Goal: Task Accomplishment & Management: Use online tool/utility

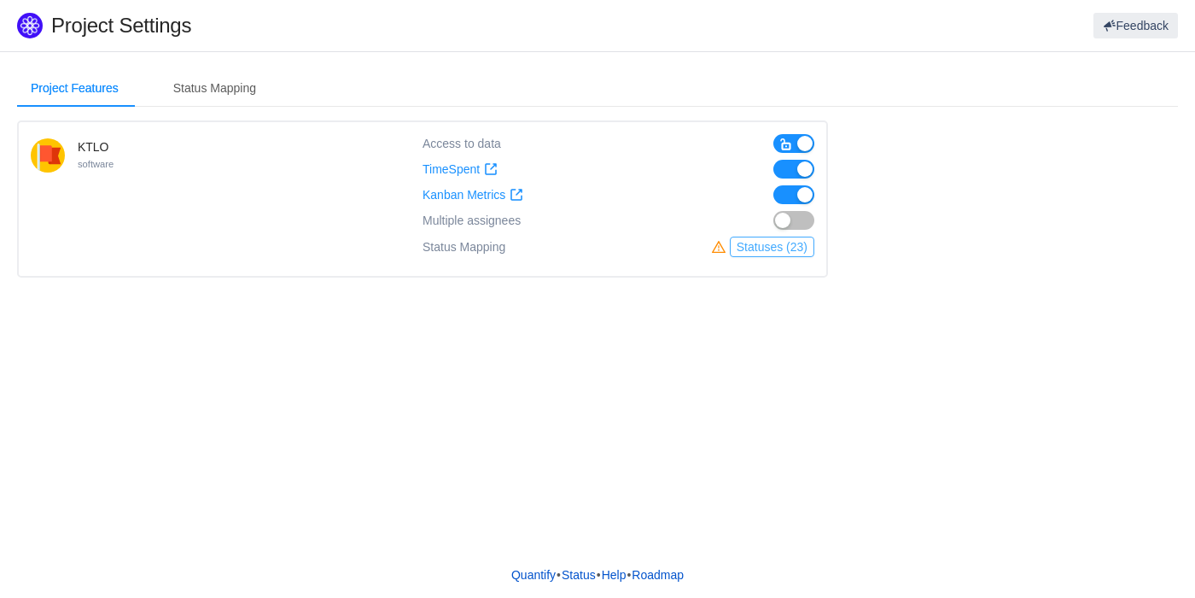
click at [754, 243] on button "Statuses (23)" at bounding box center [772, 246] width 85 height 20
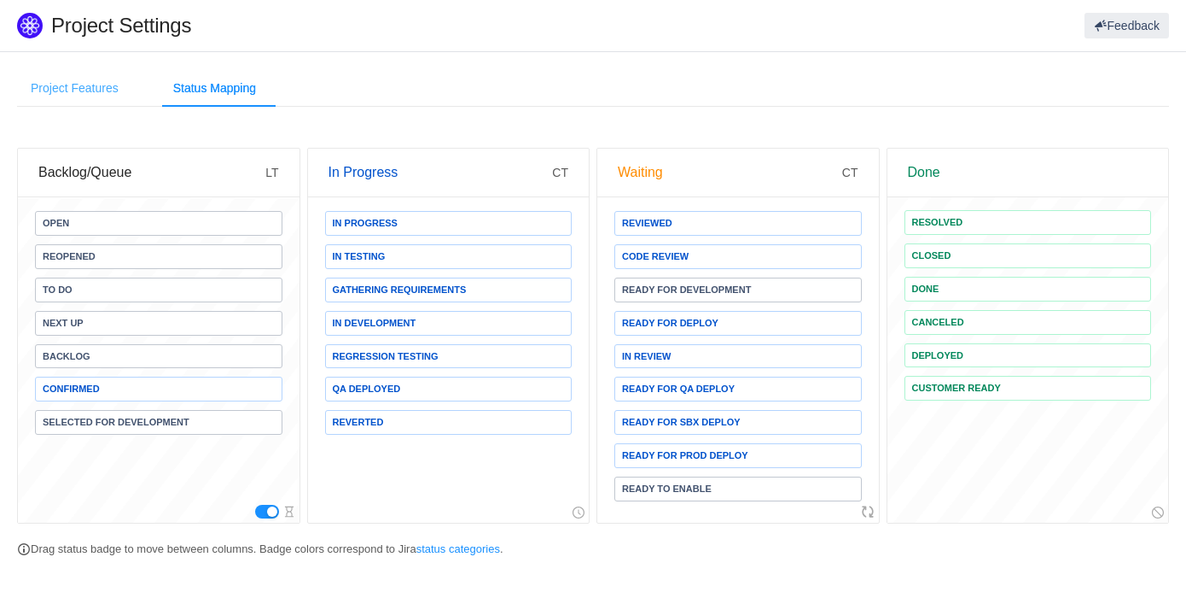
click at [96, 92] on div "Project Features" at bounding box center [74, 88] width 115 height 38
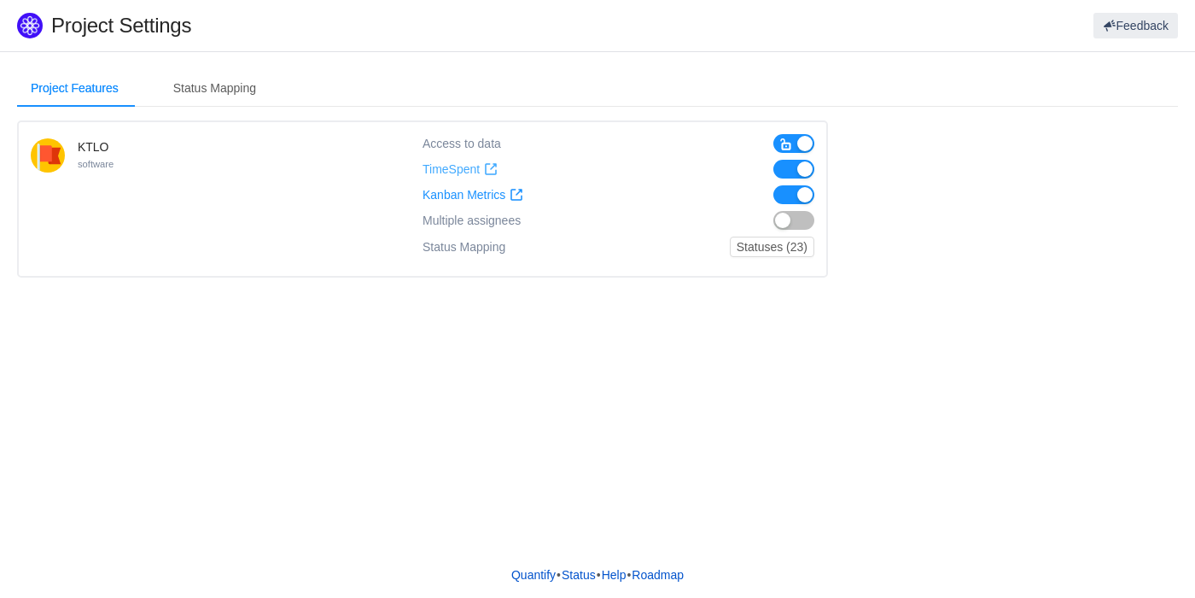
click at [440, 166] on span "TimeSpent" at bounding box center [451, 169] width 57 height 15
click at [469, 194] on span "Kanban Metrics" at bounding box center [464, 195] width 83 height 15
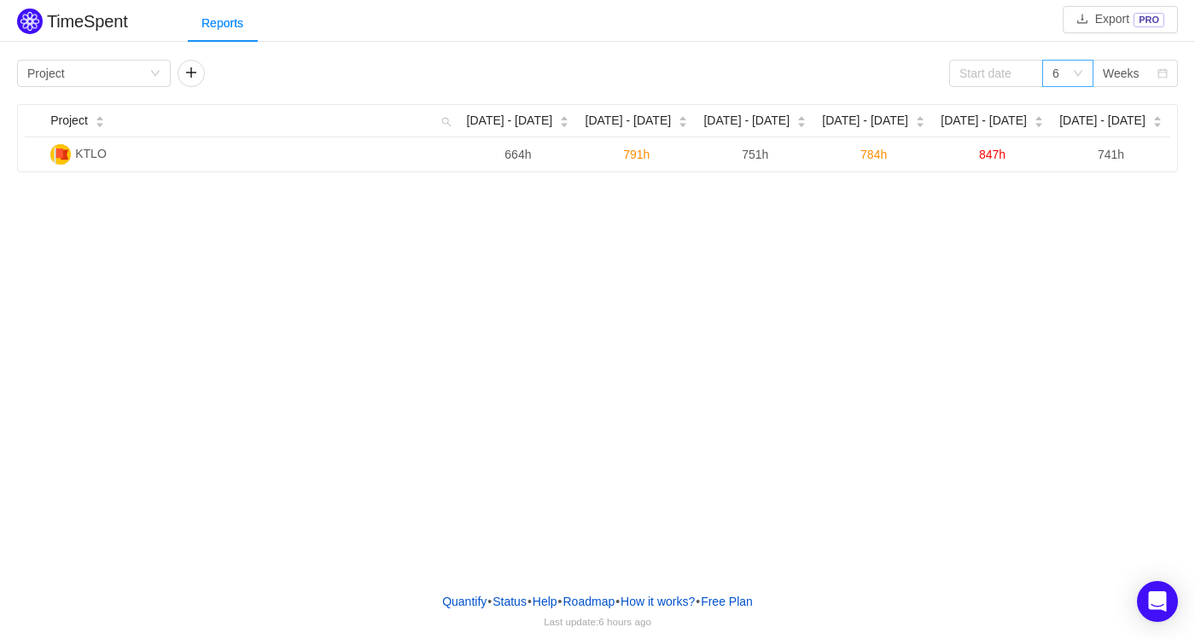
click at [1076, 73] on icon "icon: down" at bounding box center [1078, 73] width 10 height 10
click at [1063, 110] on li "3" at bounding box center [1067, 106] width 51 height 27
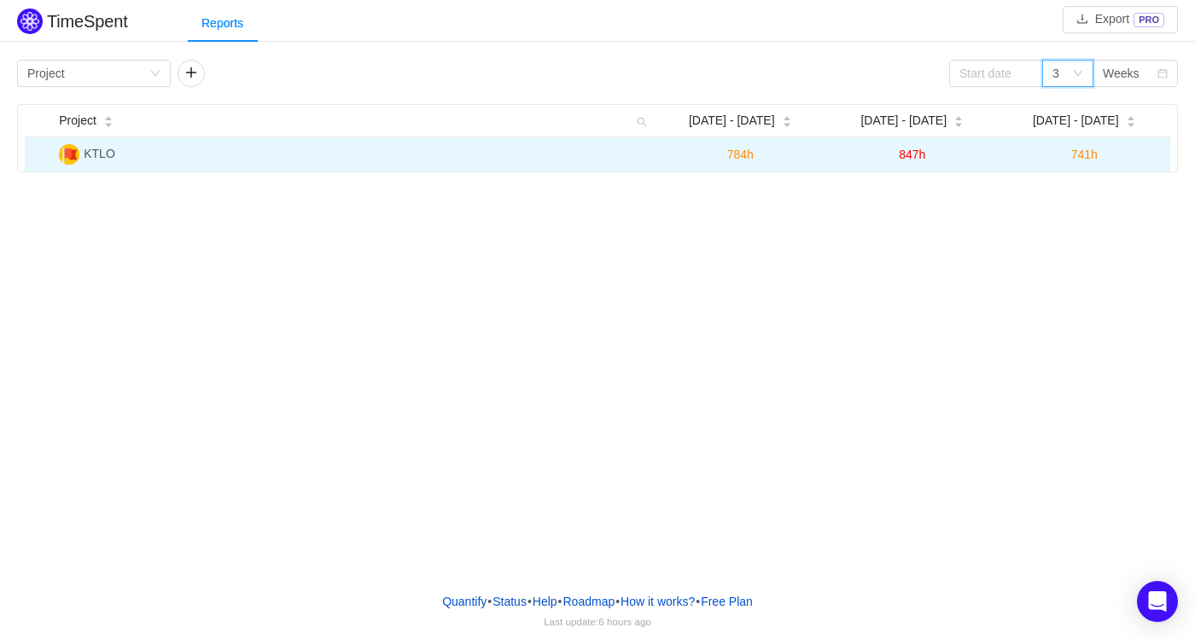
click at [909, 152] on span "847h" at bounding box center [912, 155] width 26 height 14
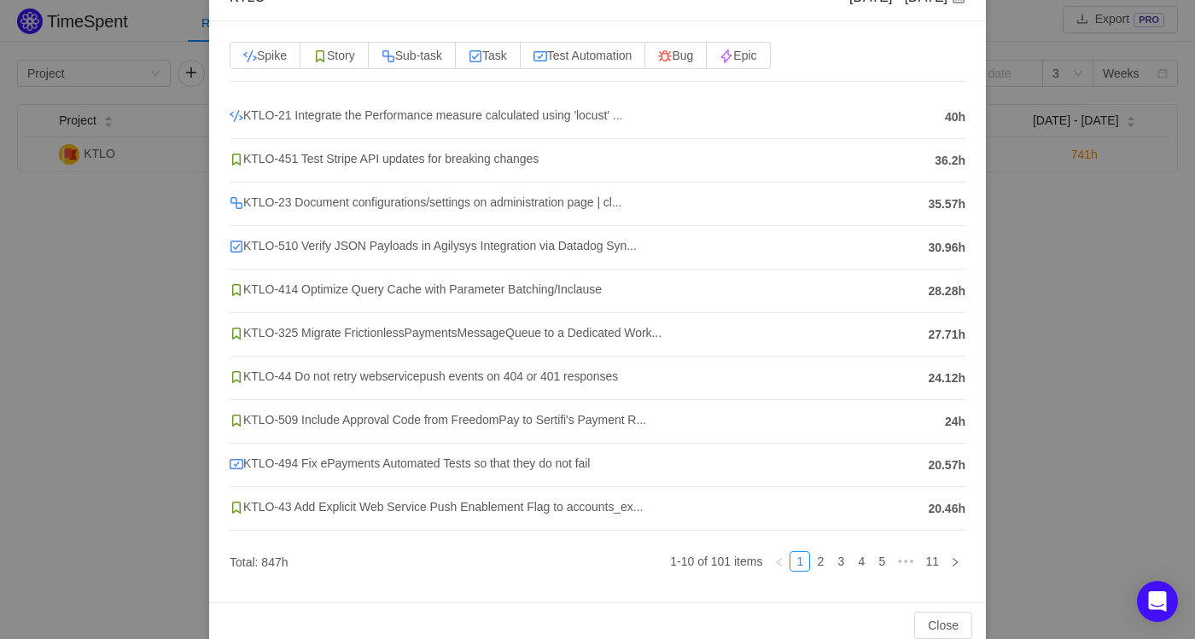
scroll to position [137, 0]
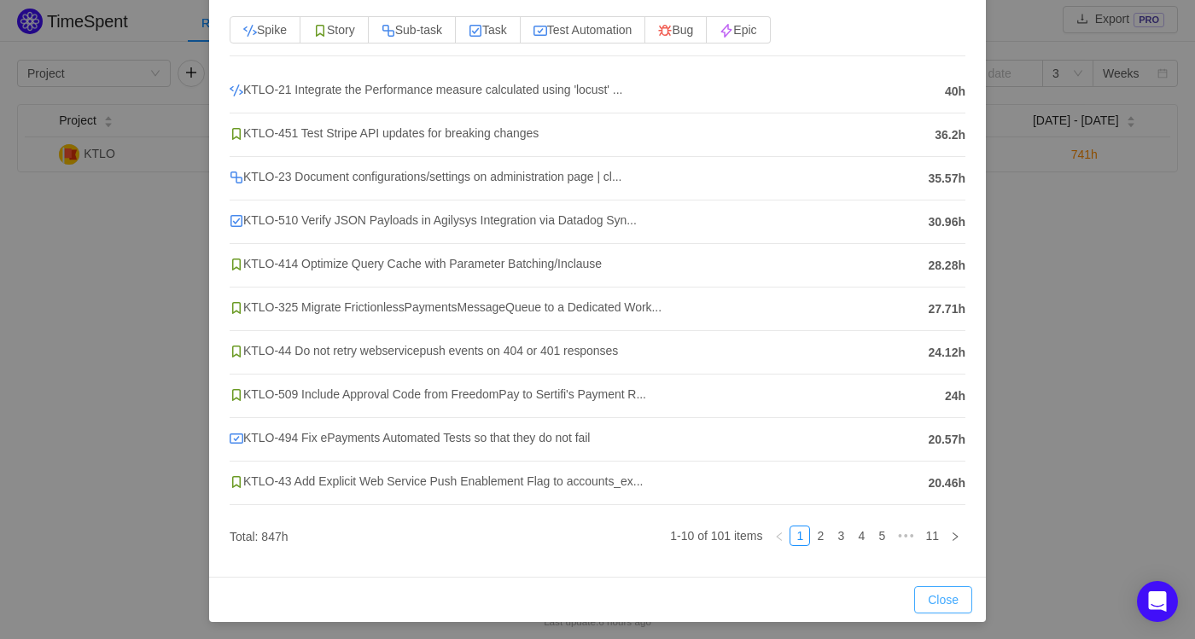
click at [932, 593] on button "Close" at bounding box center [943, 599] width 58 height 27
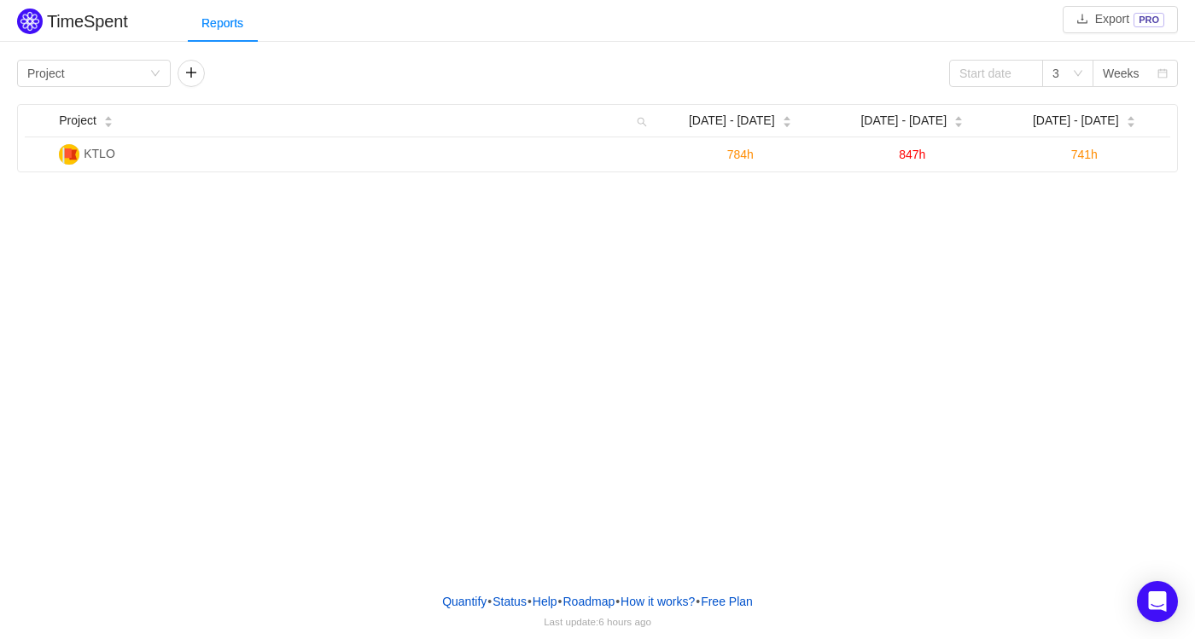
scroll to position [51, 0]
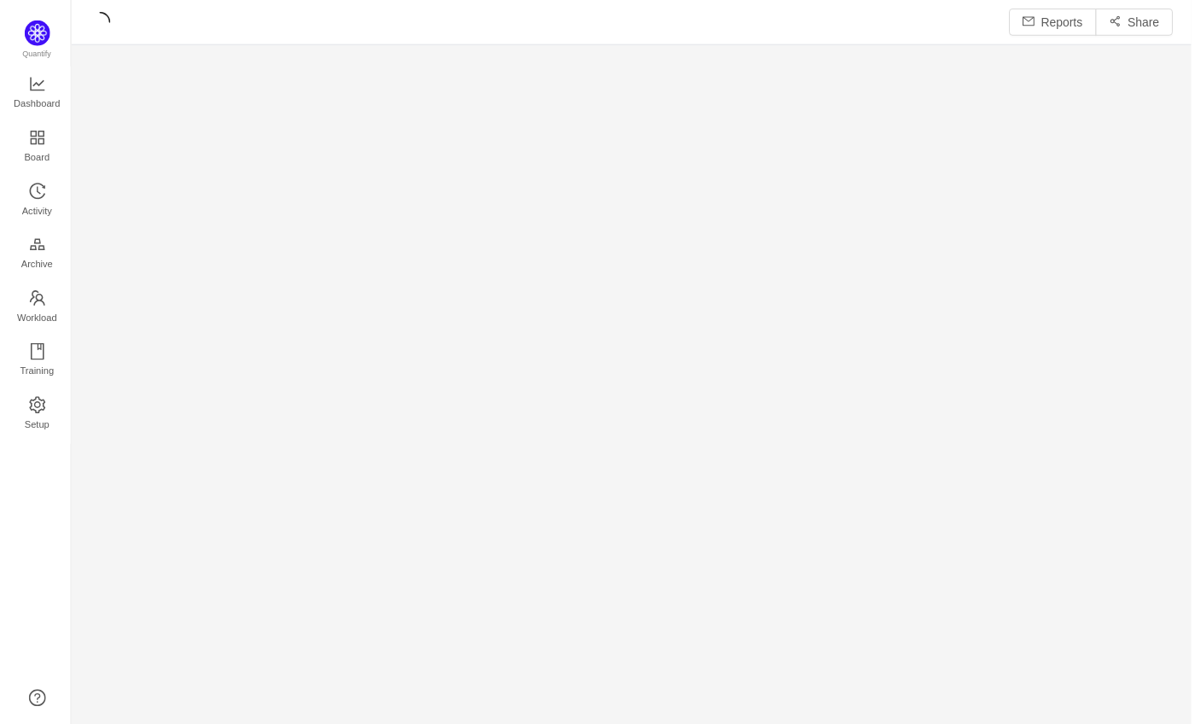
scroll to position [711, 1101]
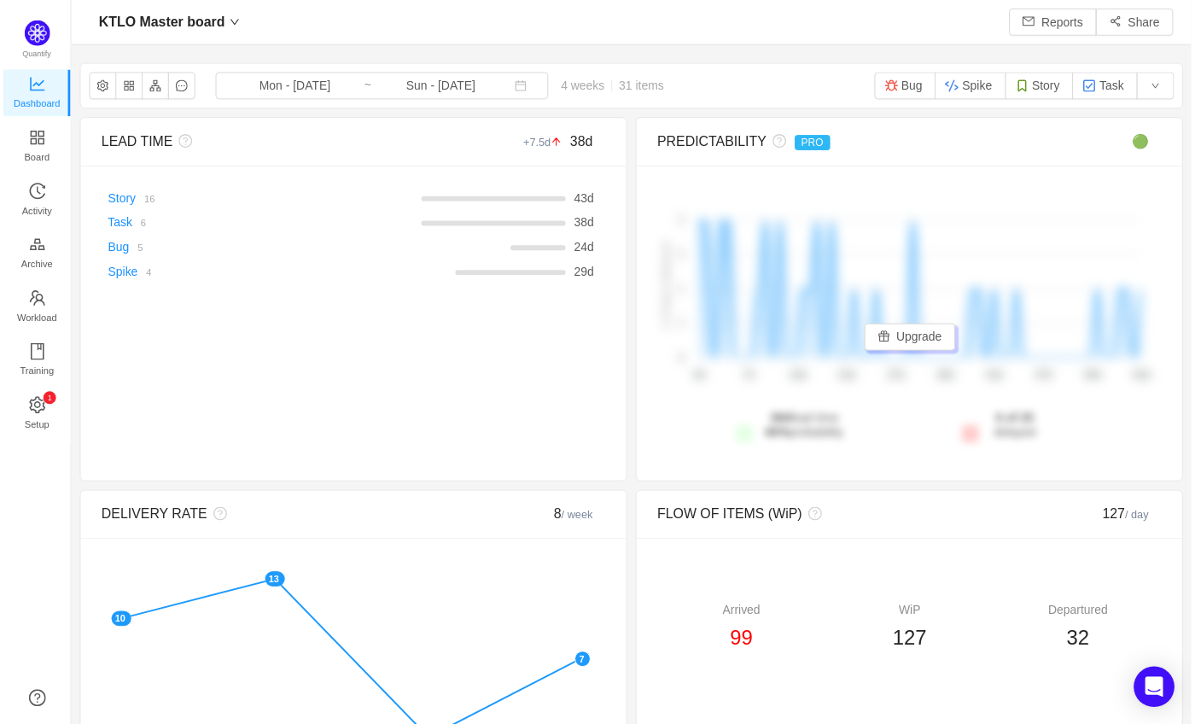
scroll to position [707, 1101]
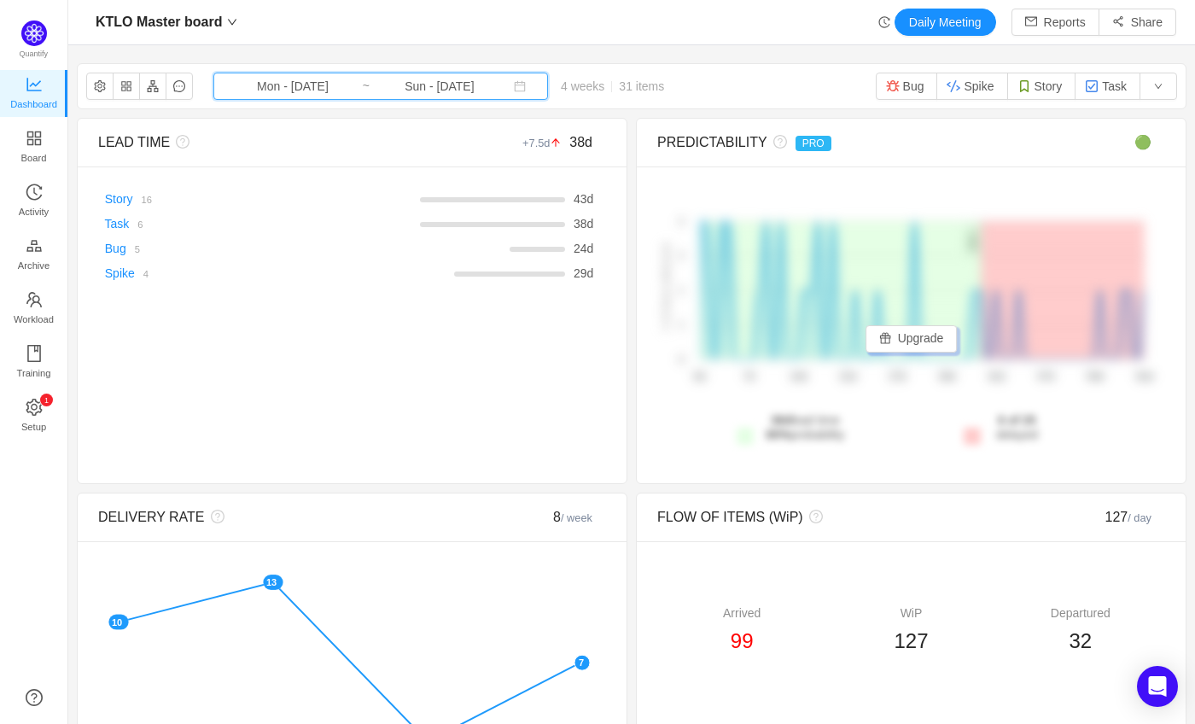
click at [514, 85] on icon "icon: calendar" at bounding box center [520, 86] width 12 height 12
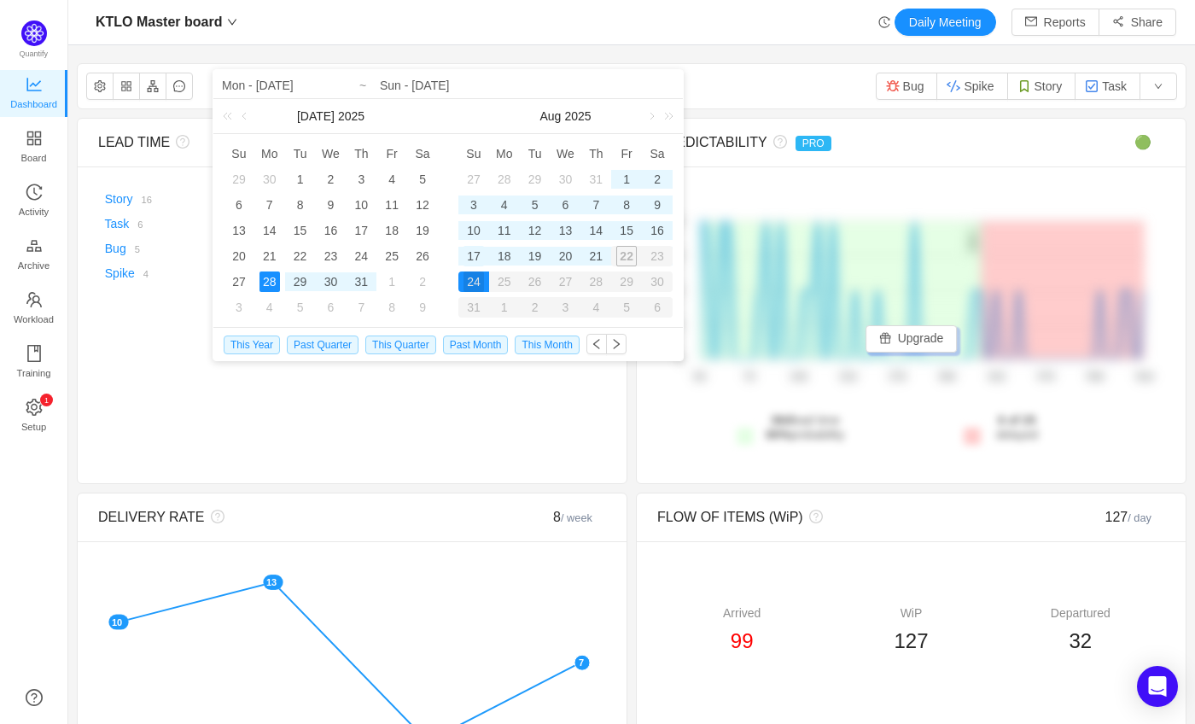
click at [472, 253] on div "17" at bounding box center [473, 256] width 20 height 20
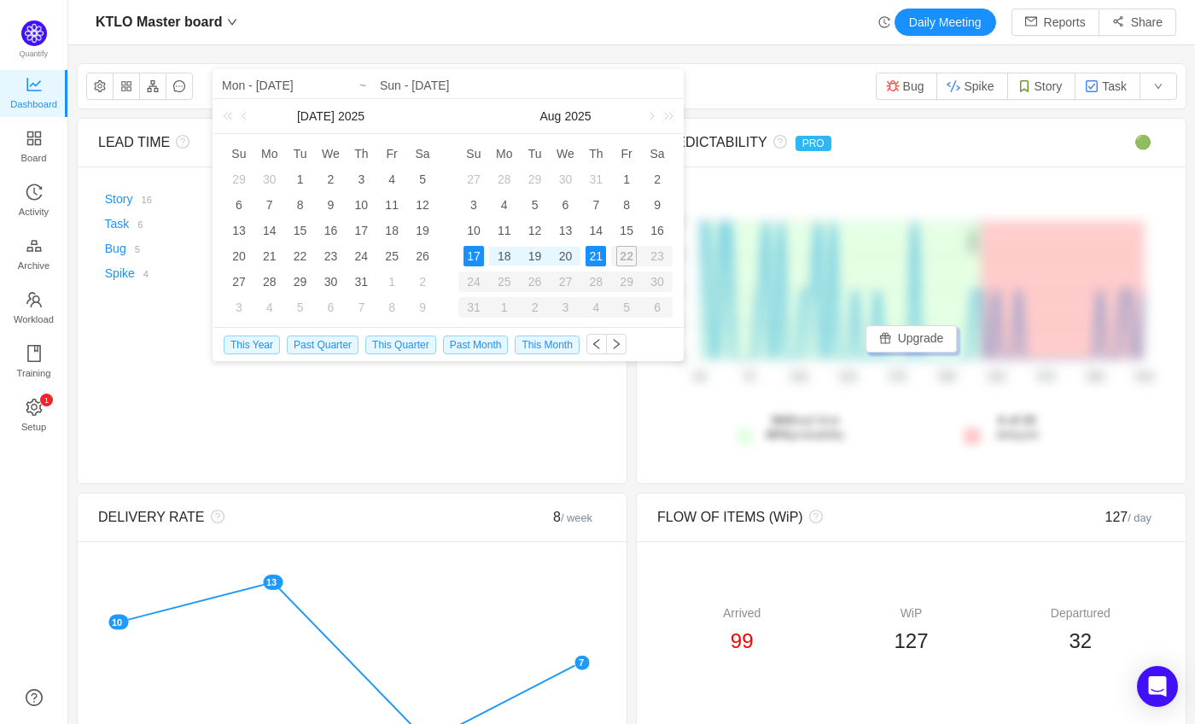
click at [594, 252] on div "21" at bounding box center [596, 256] width 20 height 20
type input "Sun - Aug 17, 2025"
type input "Thu - Aug 21, 2025"
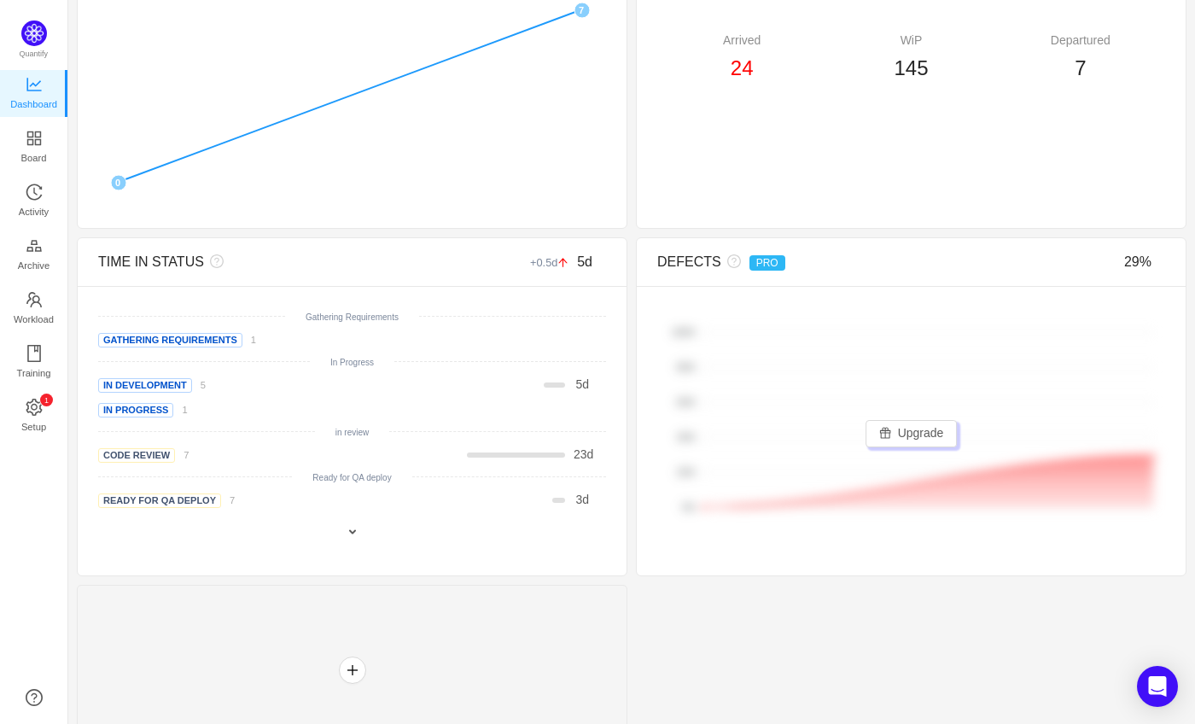
scroll to position [574, 0]
click at [347, 530] on span at bounding box center [353, 531] width 14 height 14
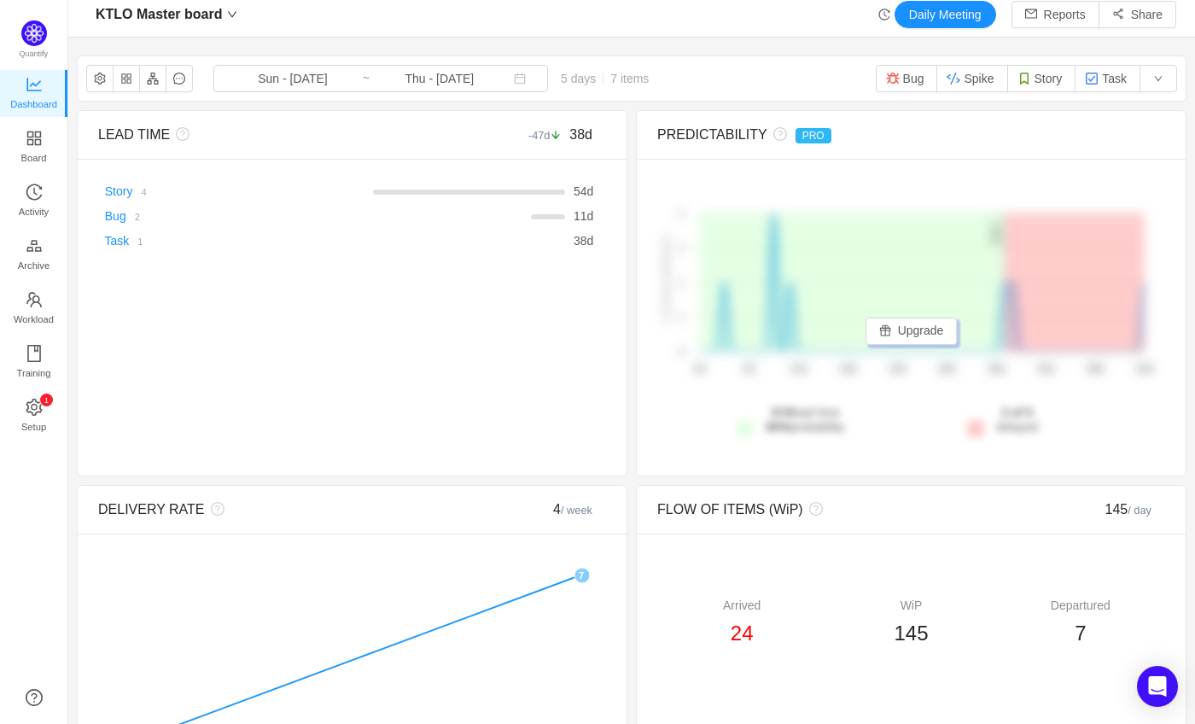
scroll to position [0, 0]
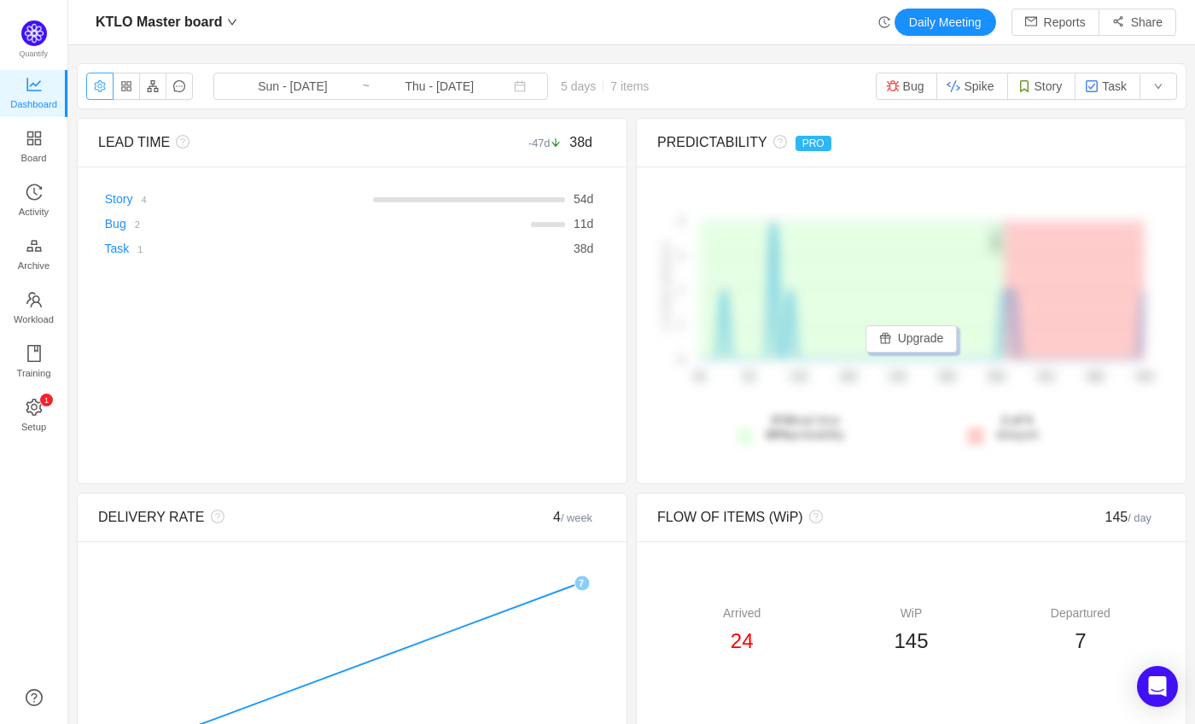
click at [108, 87] on button "button" at bounding box center [99, 86] width 27 height 27
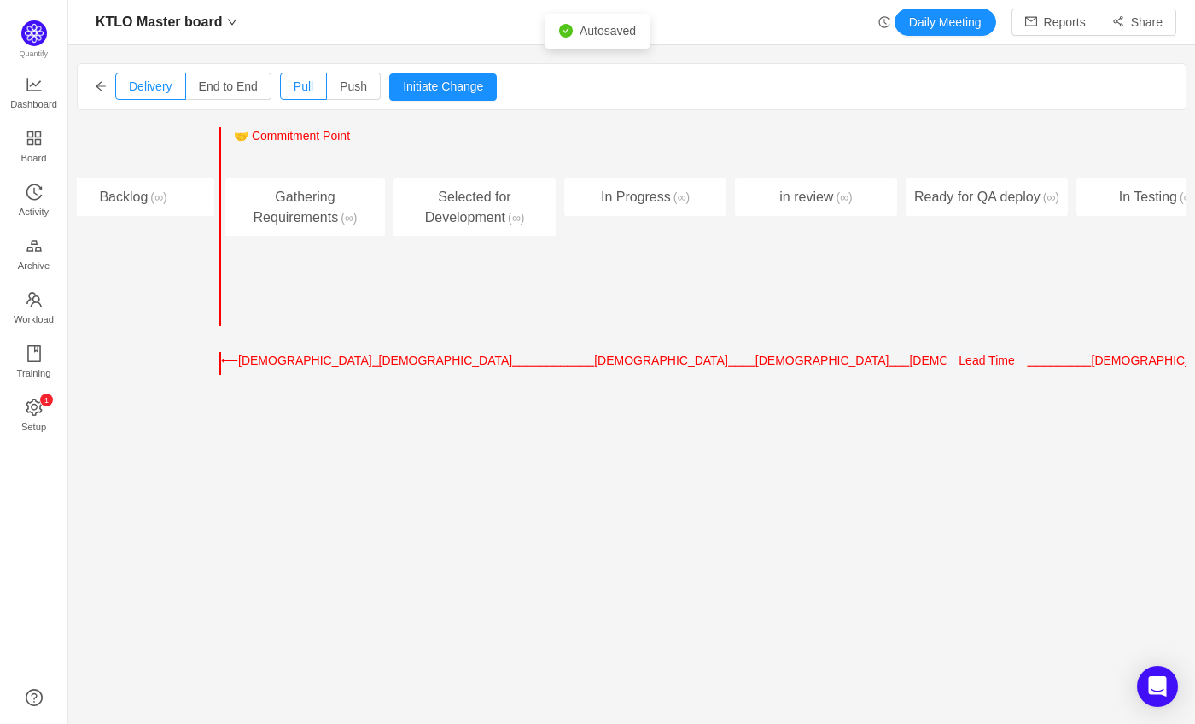
scroll to position [0, 31]
click at [284, 203] on div "Gathering Requirements (∞)" at bounding box center [304, 207] width 160 height 58
click at [265, 201] on div "Gathering Requirements (∞)" at bounding box center [304, 207] width 160 height 58
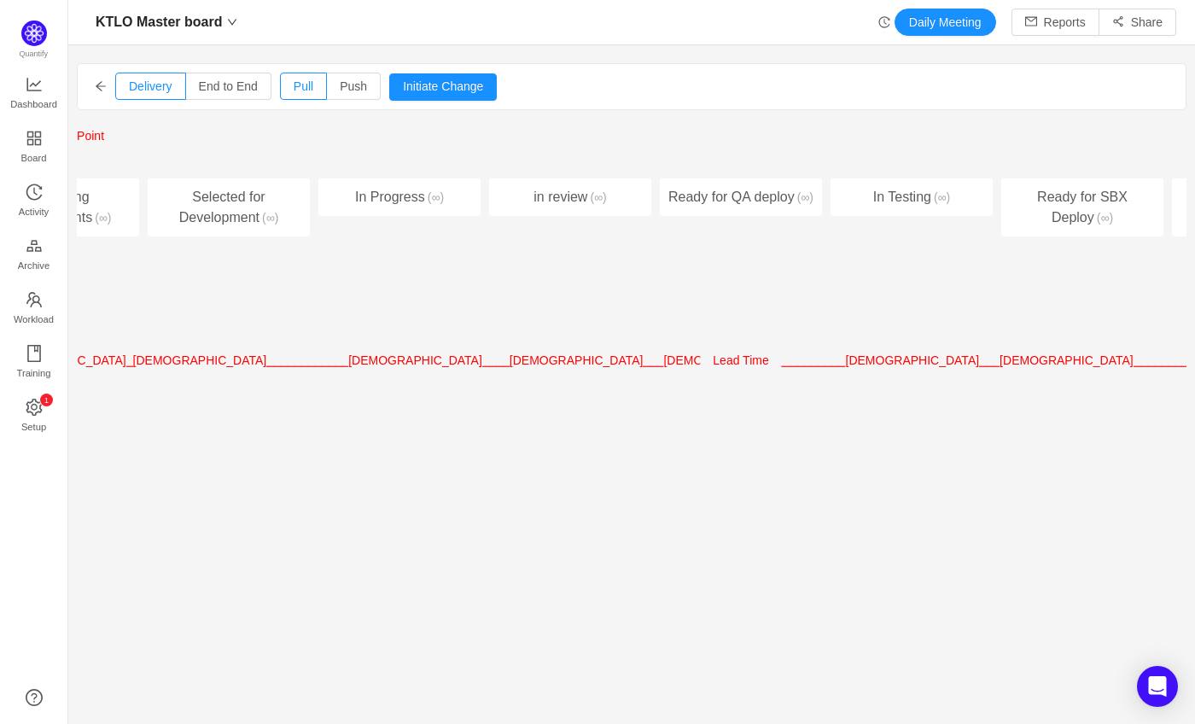
scroll to position [0, 277]
click at [440, 91] on button "Initiate Change" at bounding box center [443, 86] width 108 height 27
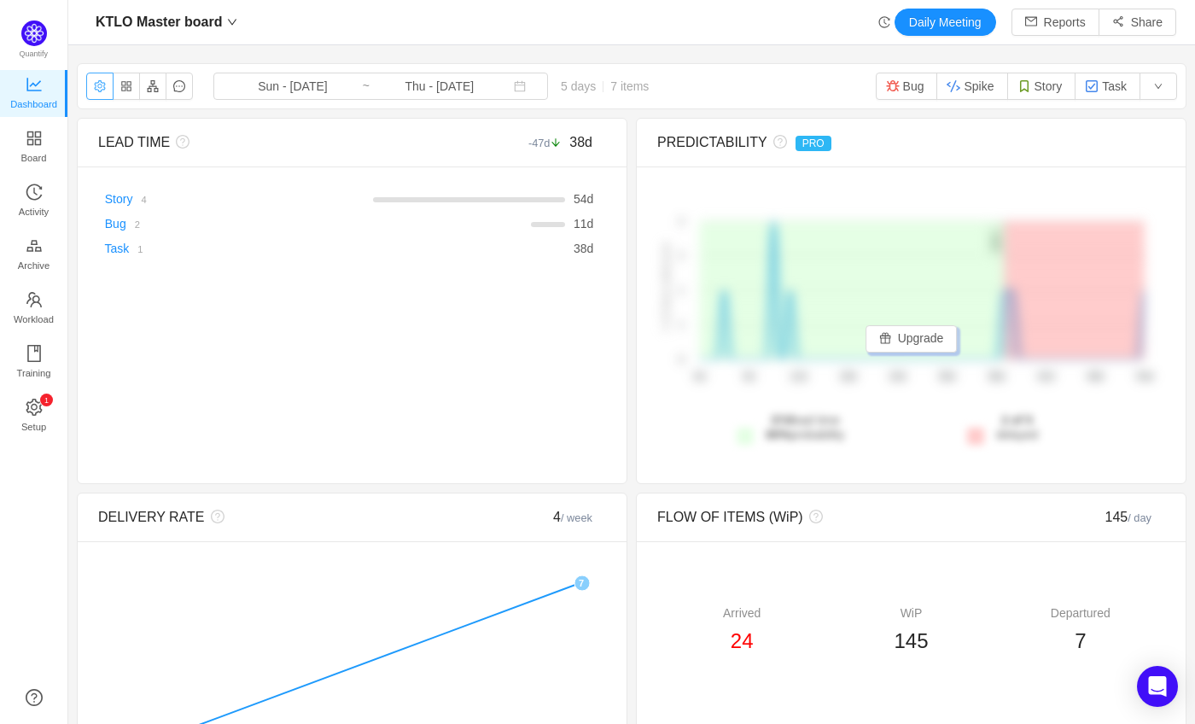
click at [102, 87] on button "button" at bounding box center [99, 86] width 27 height 27
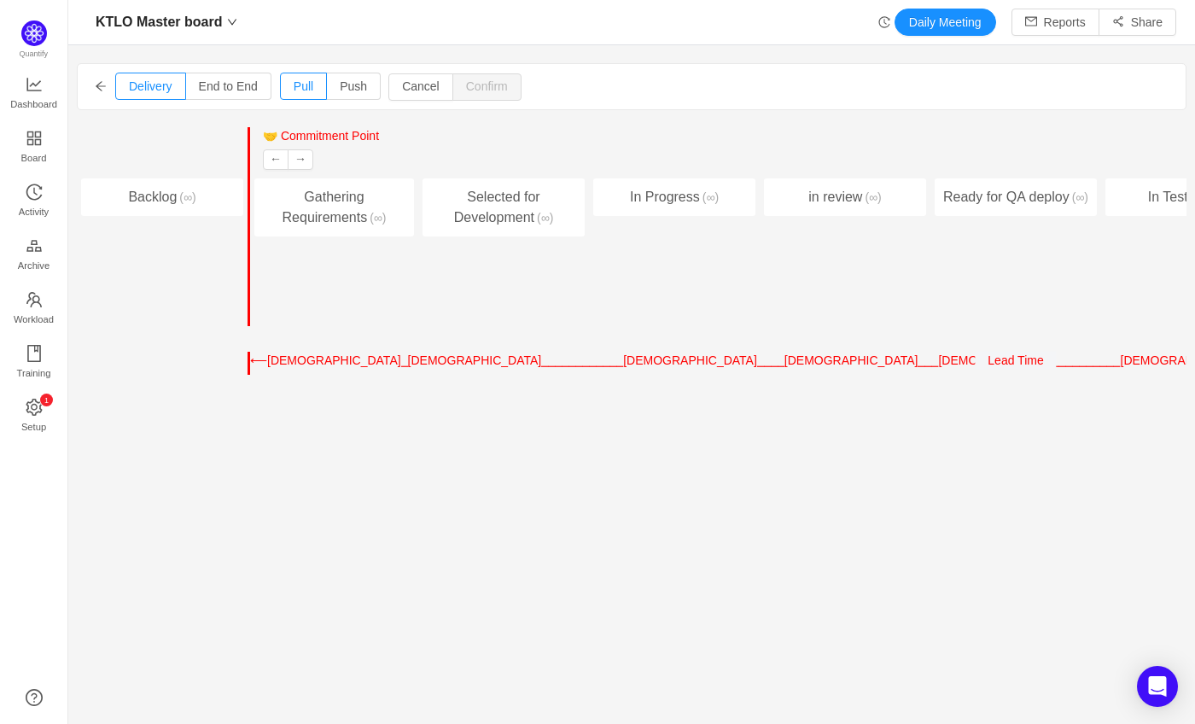
click at [328, 189] on div "Gathering Requirements (∞)" at bounding box center [334, 207] width 160 height 58
click at [304, 198] on div "Gathering Requirements (∞)" at bounding box center [334, 207] width 160 height 58
click at [273, 161] on button "←" at bounding box center [276, 159] width 26 height 20
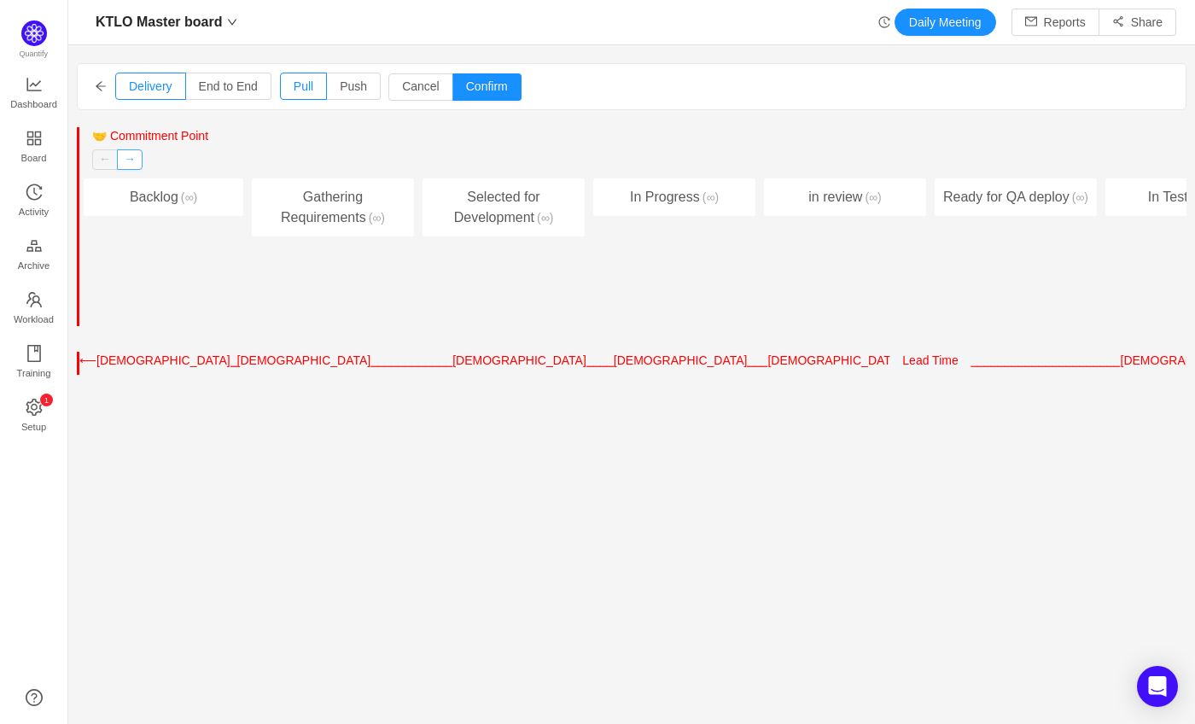
click at [131, 153] on button "→" at bounding box center [130, 159] width 26 height 20
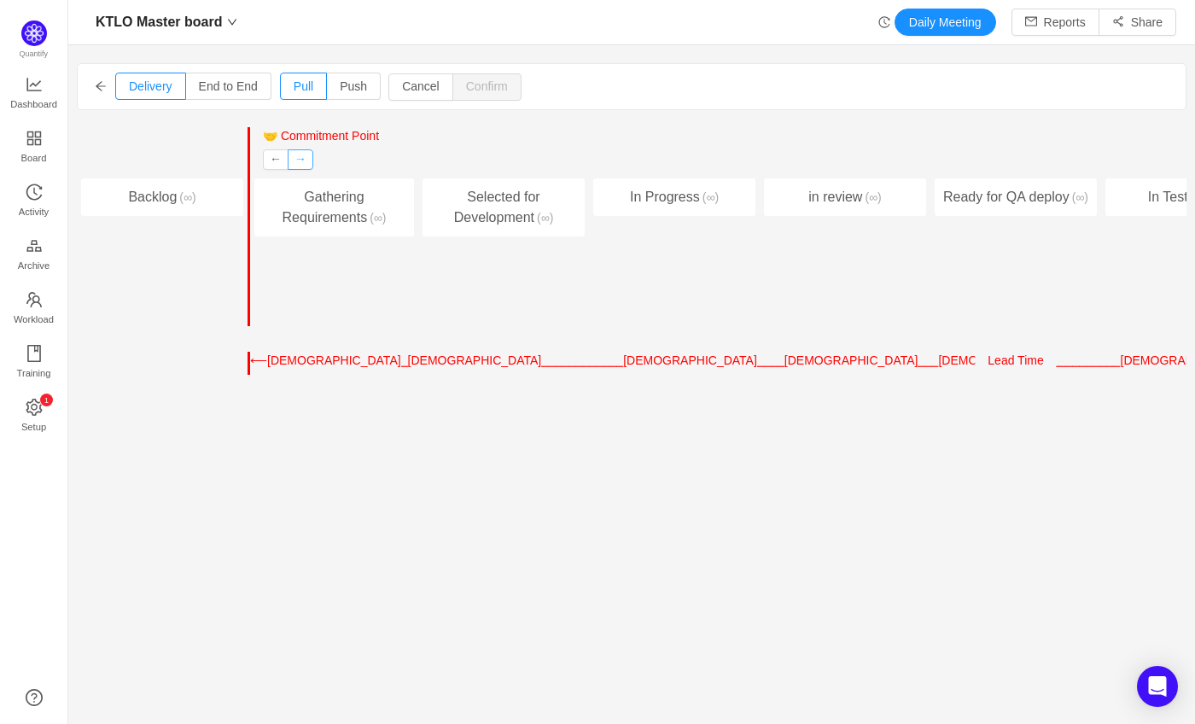
click at [301, 155] on button "→" at bounding box center [301, 159] width 26 height 20
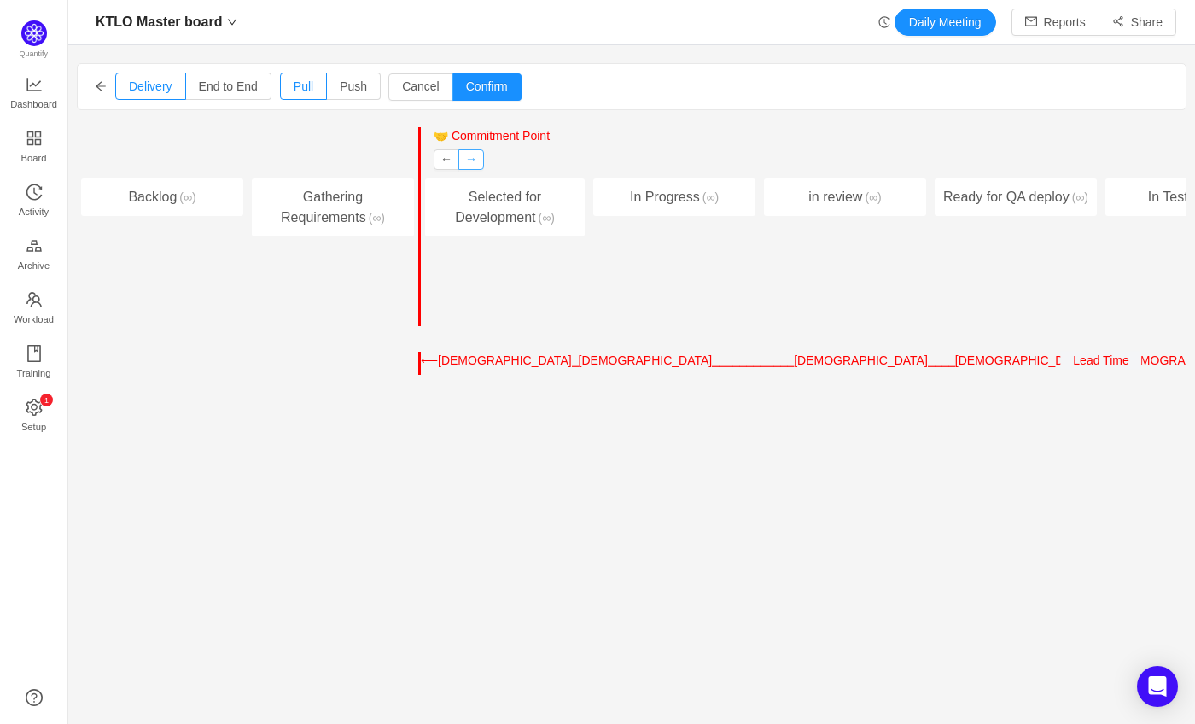
click at [471, 158] on button "→" at bounding box center [471, 159] width 26 height 20
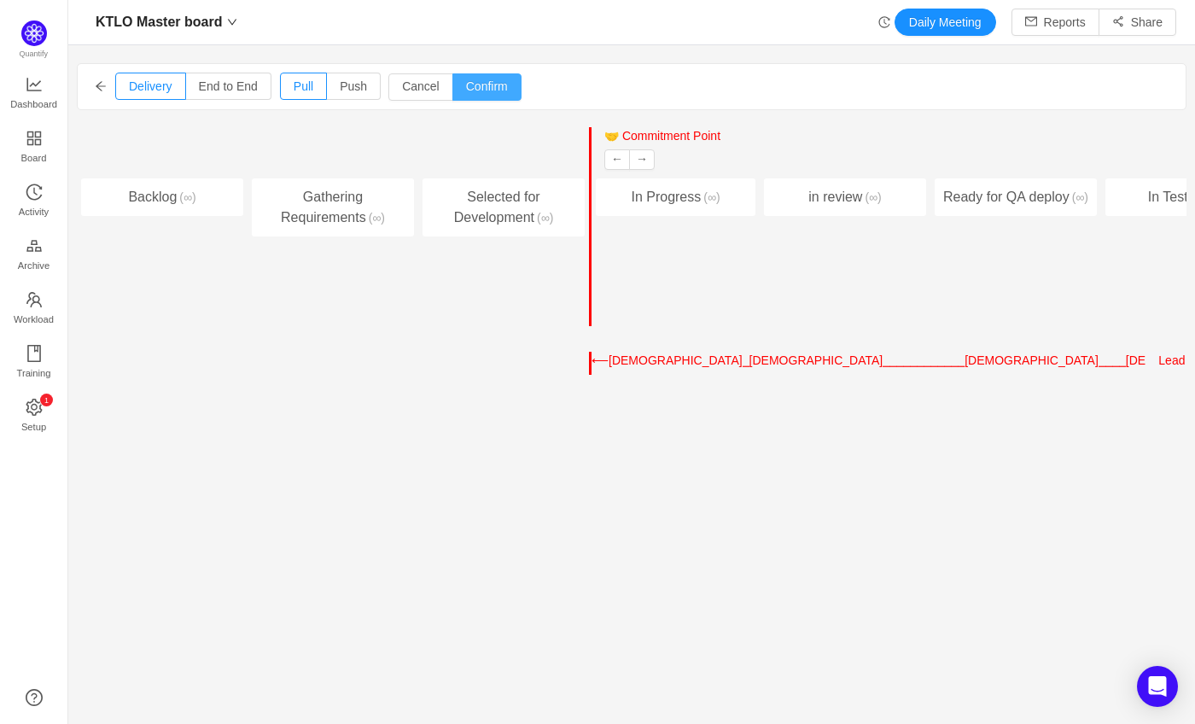
click at [490, 80] on button "Confirm" at bounding box center [486, 86] width 69 height 27
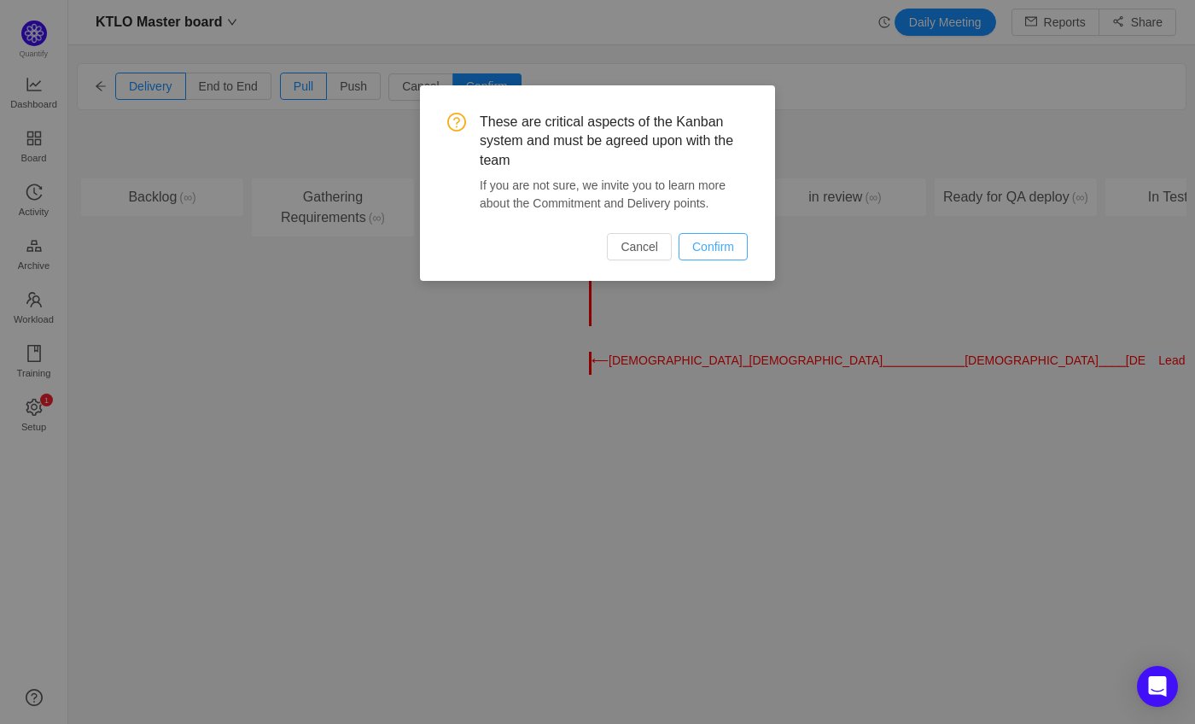
click at [711, 244] on button "Confirm" at bounding box center [713, 246] width 69 height 27
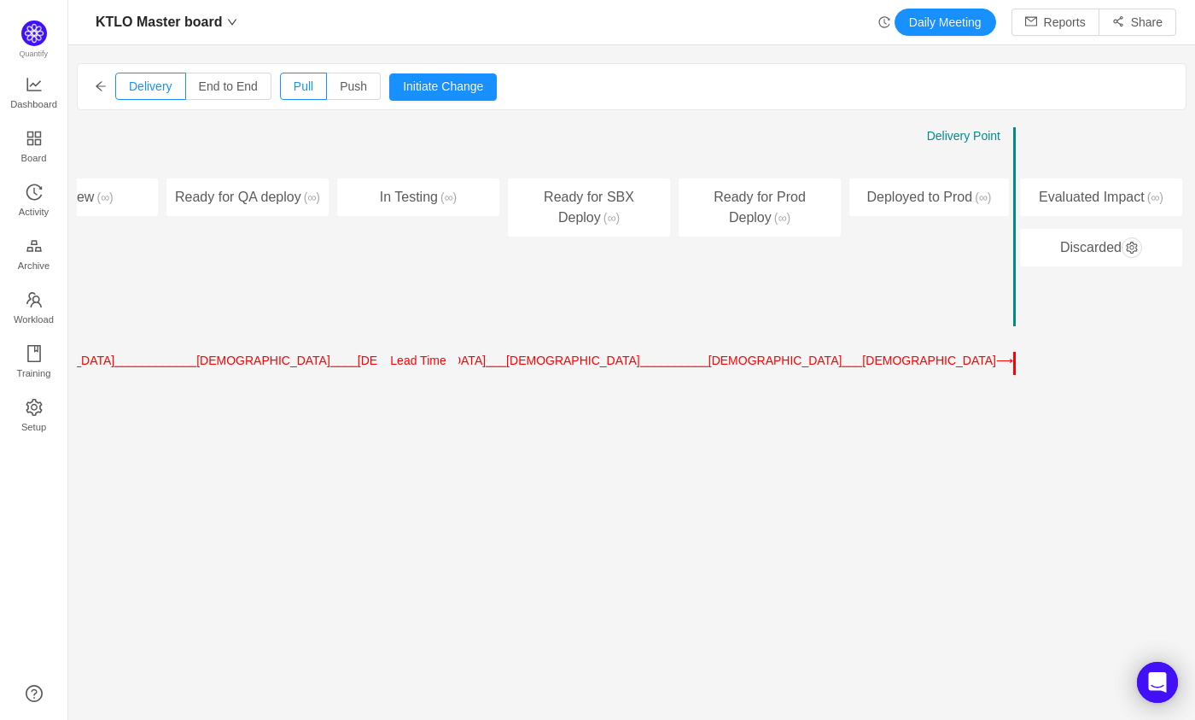
scroll to position [0, 777]
click at [919, 199] on div "Deployed to Prod (∞)" at bounding box center [929, 197] width 160 height 38
click at [218, 89] on span "End to End" at bounding box center [228, 86] width 59 height 14
click at [199, 90] on input "End to End" at bounding box center [199, 90] width 0 height 0
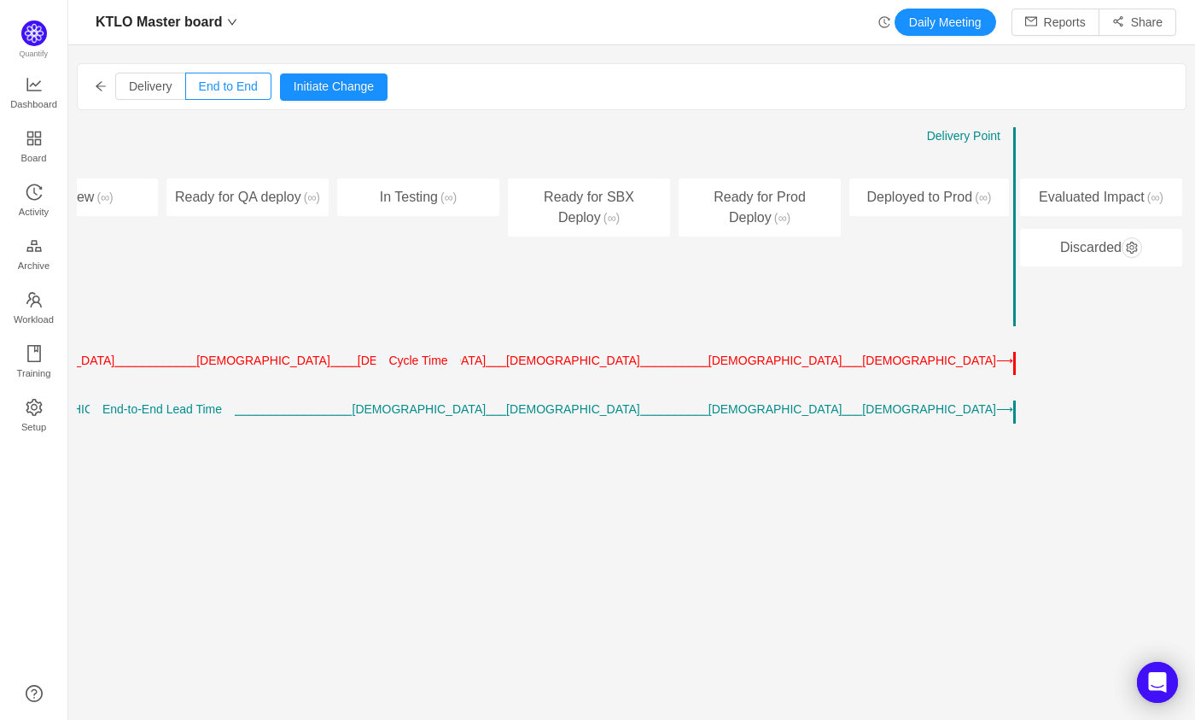
click at [946, 208] on div "Deployed to Prod (∞)" at bounding box center [929, 197] width 160 height 38
click at [102, 87] on icon "icon: arrow-left" at bounding box center [101, 86] width 12 height 12
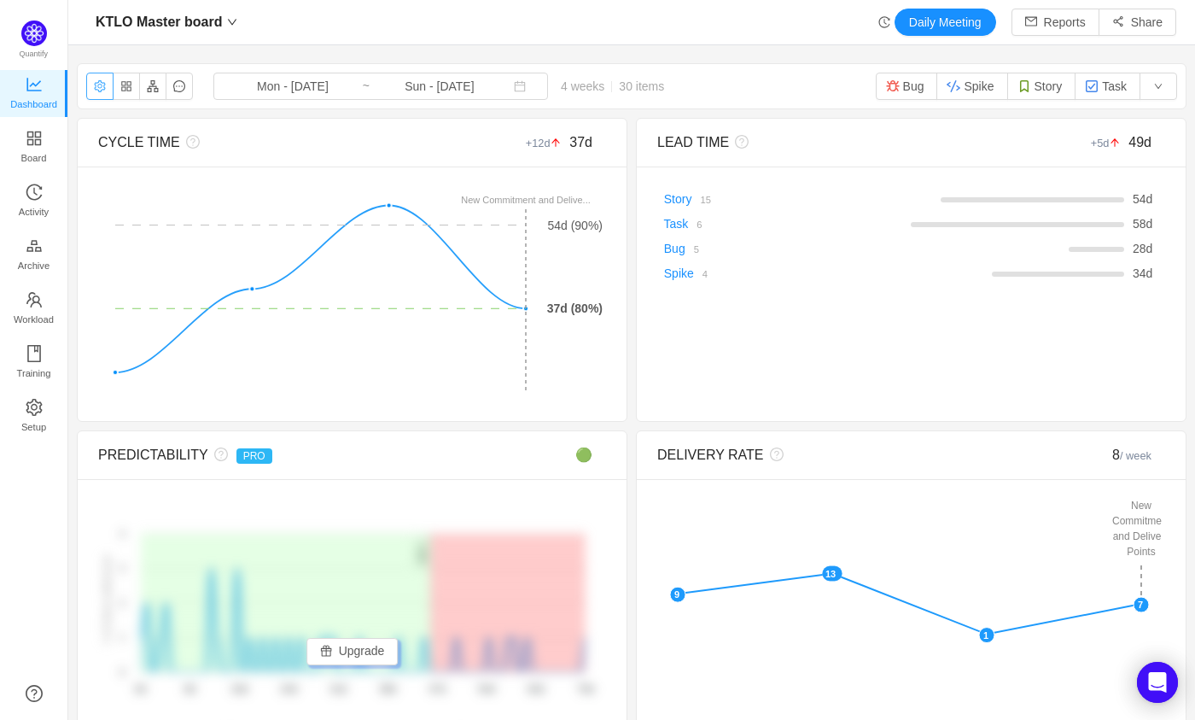
click at [102, 87] on button "button" at bounding box center [99, 86] width 27 height 27
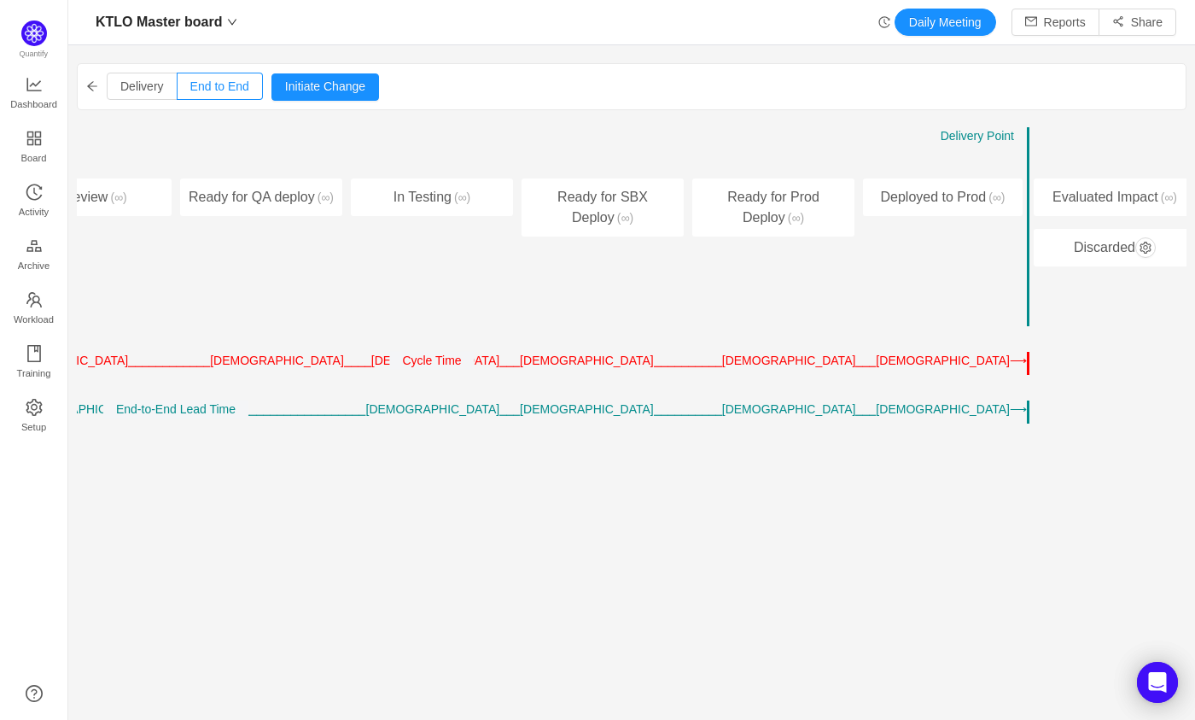
scroll to position [0, 777]
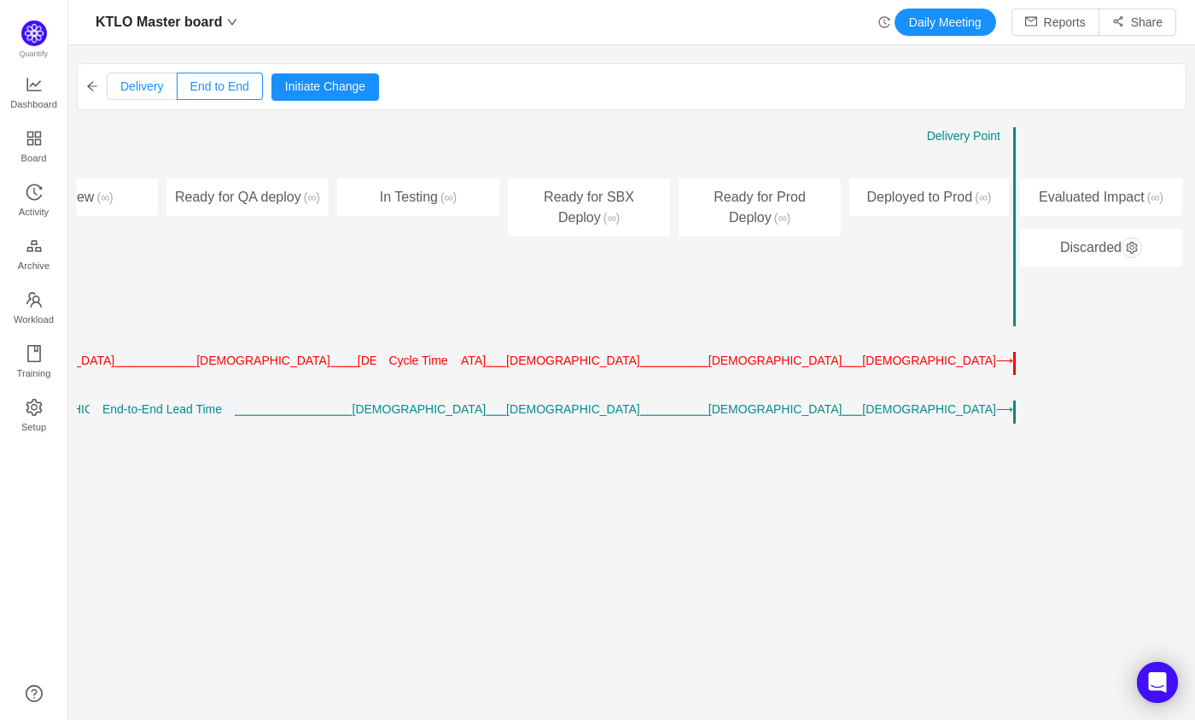
click at [154, 86] on span "Delivery" at bounding box center [142, 86] width 44 height 14
click at [120, 90] on input "Delivery" at bounding box center [120, 90] width 0 height 0
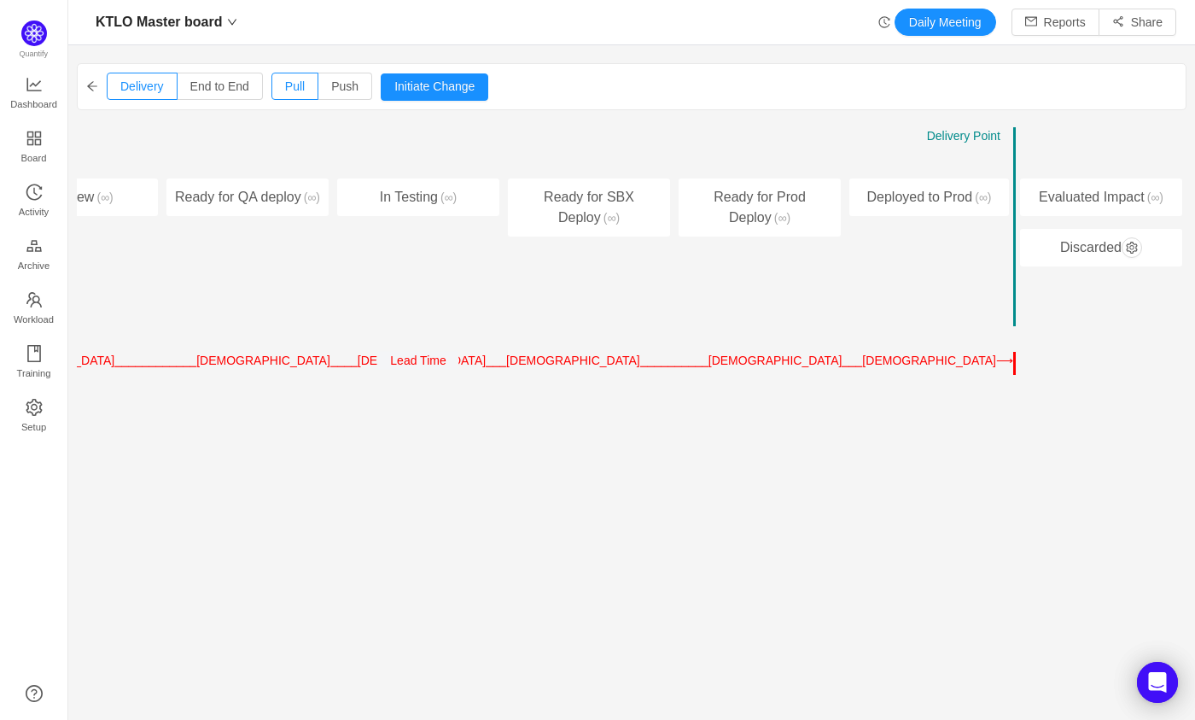
click at [1050, 201] on div "Evaluated Impact (∞)" at bounding box center [1101, 197] width 162 height 38
click at [963, 200] on div "Deployed to Prod (∞)" at bounding box center [929, 197] width 160 height 38
click at [954, 135] on span "Delivery Point" at bounding box center [963, 136] width 73 height 14
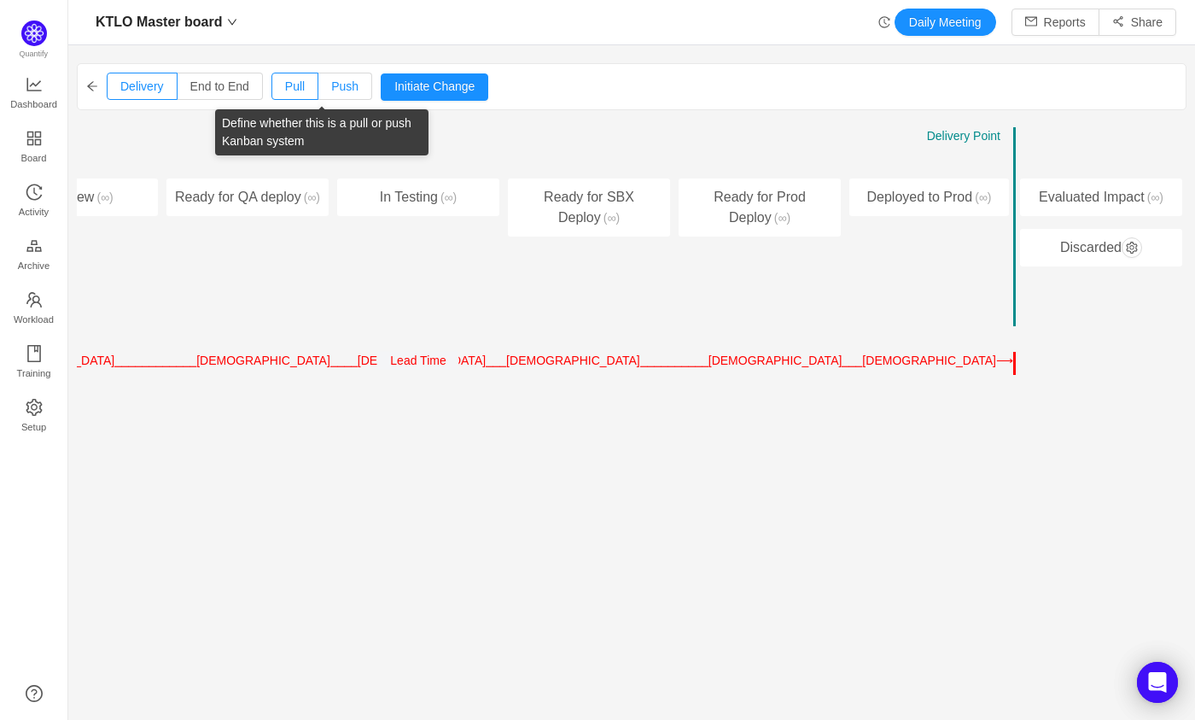
click at [353, 86] on span "Push" at bounding box center [344, 86] width 27 height 14
click at [331, 90] on input "Push" at bounding box center [331, 90] width 0 height 0
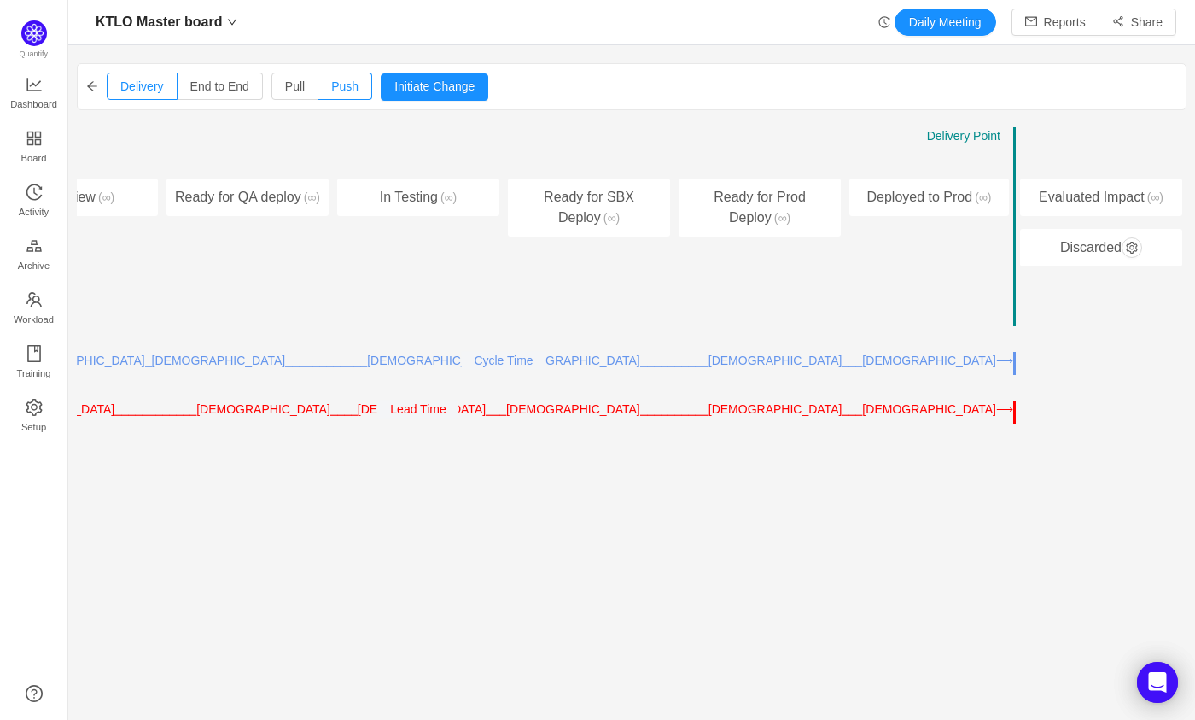
click at [764, 88] on div "Delivery End to End Pull Push Initiate Change Cancel Confirm" at bounding box center [632, 86] width 1108 height 45
click at [442, 83] on button "Initiate Change" at bounding box center [435, 86] width 108 height 27
click at [956, 159] on button "←" at bounding box center [963, 159] width 26 height 20
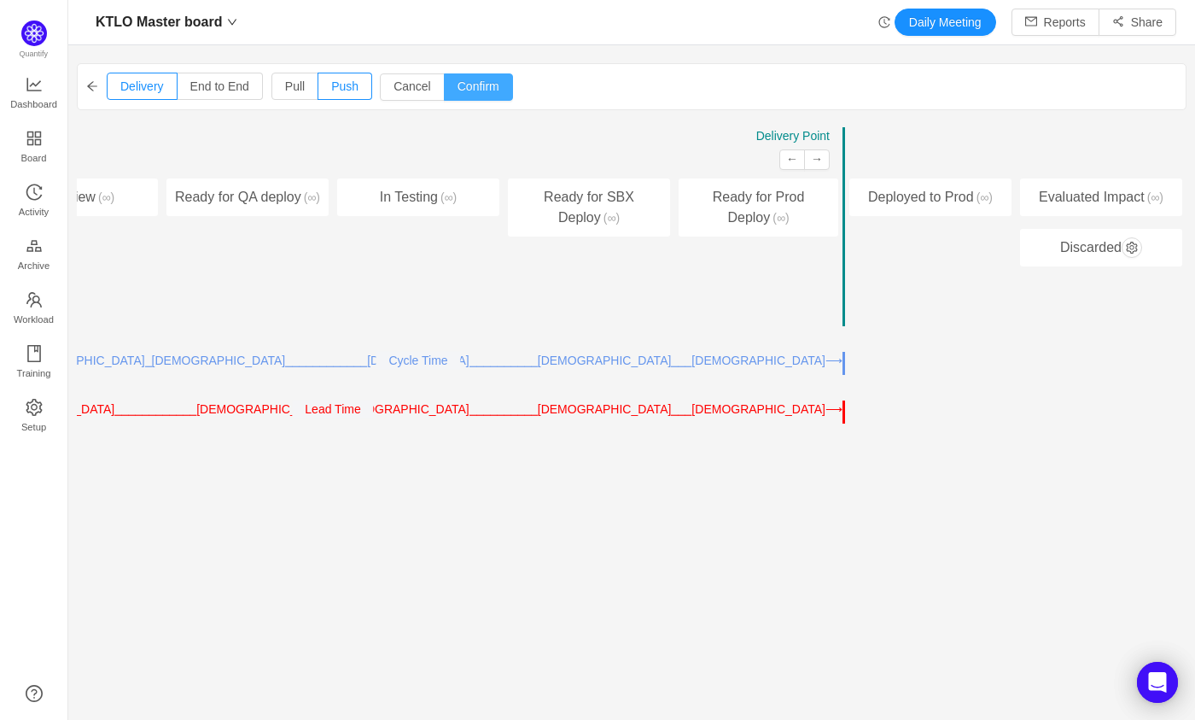
click at [481, 83] on button "Confirm" at bounding box center [478, 86] width 69 height 27
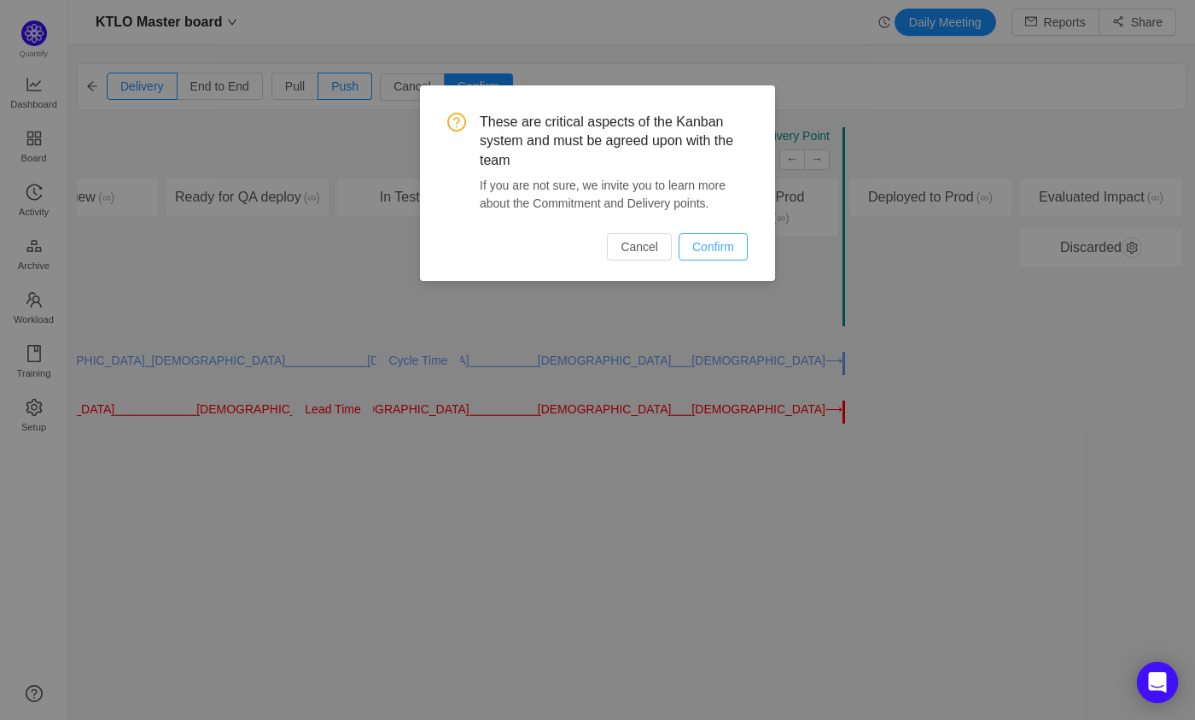
click at [707, 242] on button "Confirm" at bounding box center [713, 246] width 69 height 27
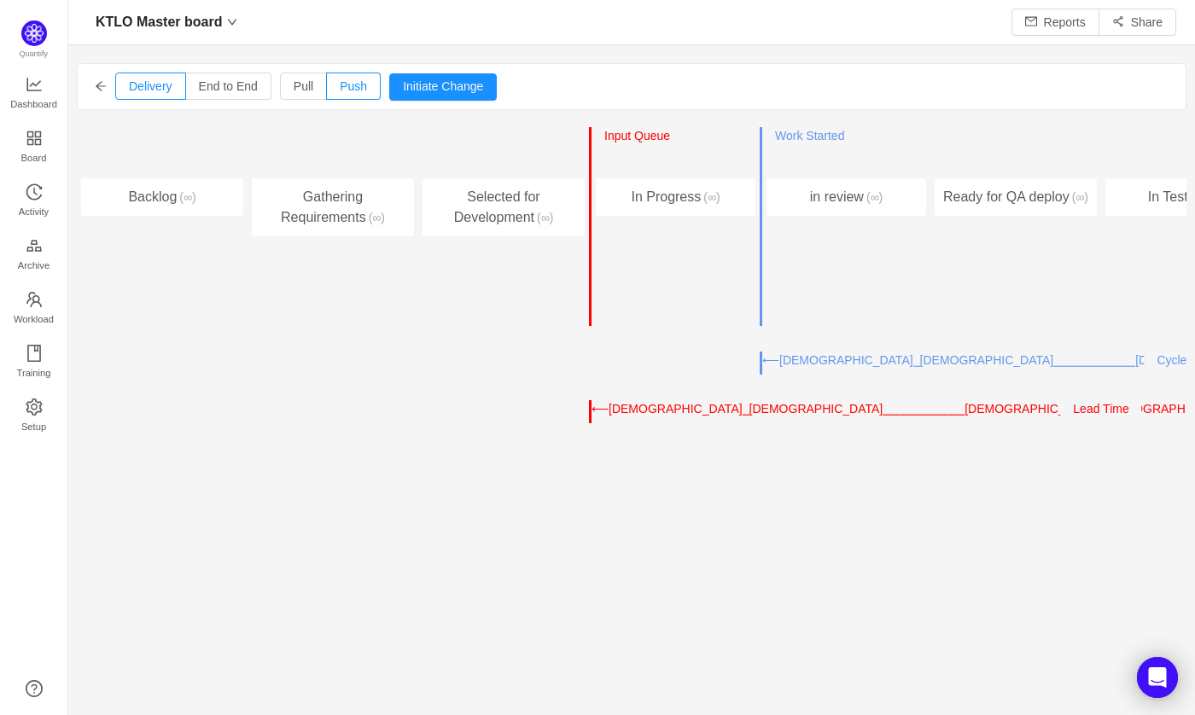
scroll to position [698, 1101]
click at [310, 86] on span "Pull" at bounding box center [304, 86] width 20 height 14
click at [294, 90] on input "Pull" at bounding box center [294, 90] width 0 height 0
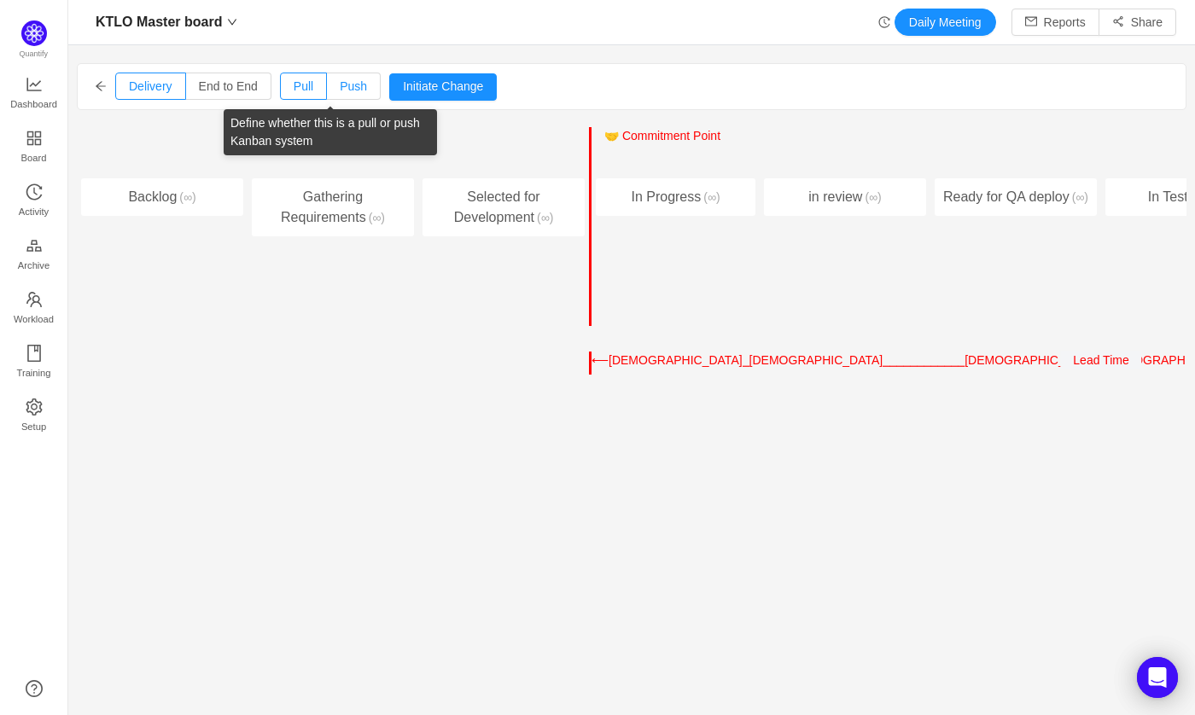
click at [355, 85] on span "Push" at bounding box center [353, 86] width 27 height 14
click at [340, 90] on input "Push" at bounding box center [340, 90] width 0 height 0
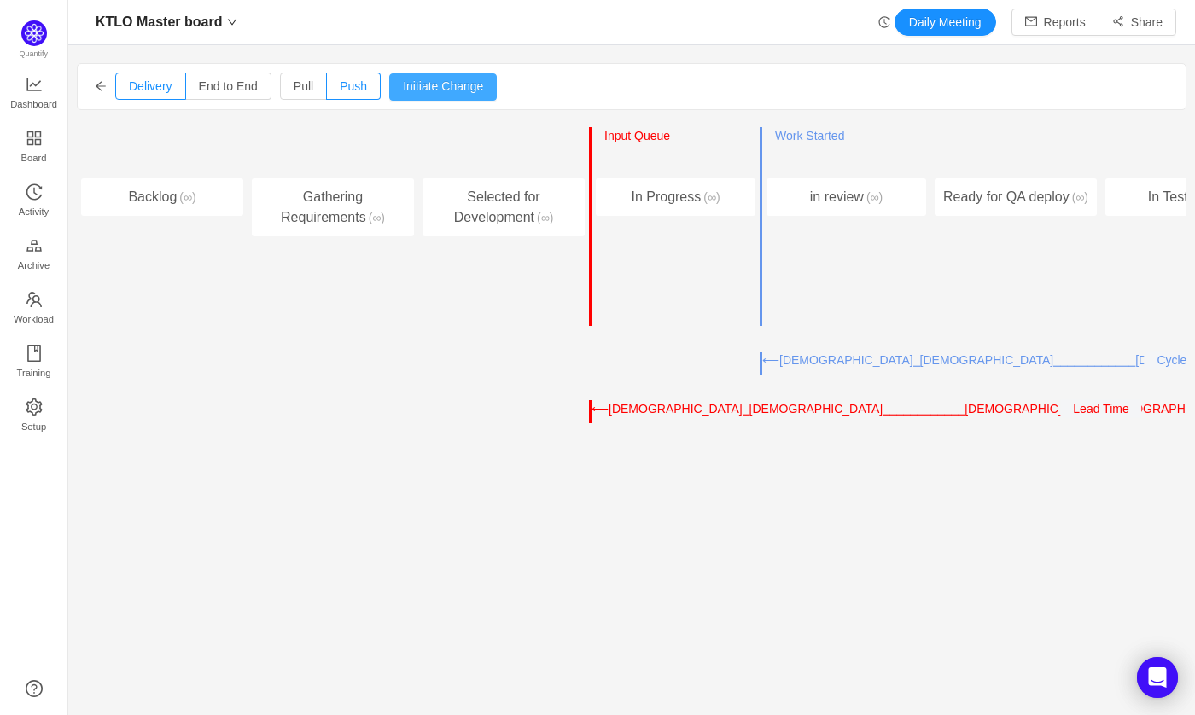
click at [432, 85] on button "Initiate Change" at bounding box center [443, 86] width 108 height 27
click at [800, 137] on span "Work Started" at bounding box center [809, 136] width 69 height 14
click at [776, 168] on div "Entry Point ← → Input Queue ← → Work Started Delivery Point ← →" at bounding box center [847, 152] width 160 height 51
click at [646, 158] on button "→" at bounding box center [642, 159] width 26 height 20
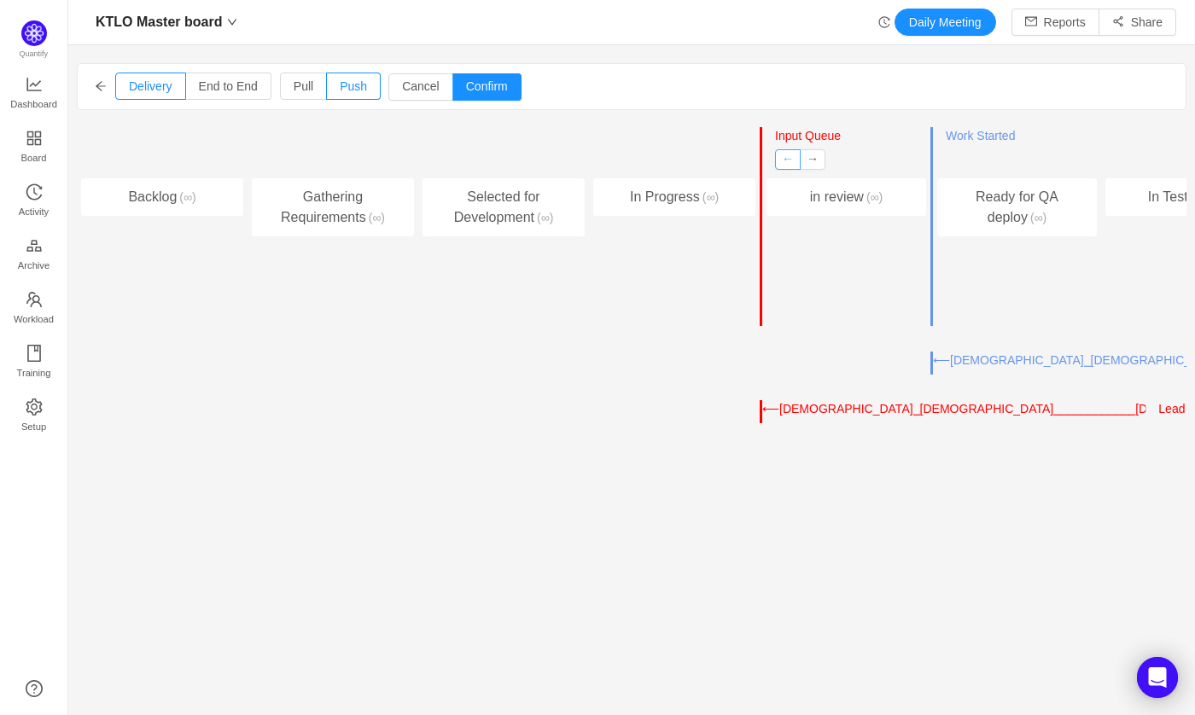
click at [784, 158] on button "←" at bounding box center [788, 159] width 26 height 20
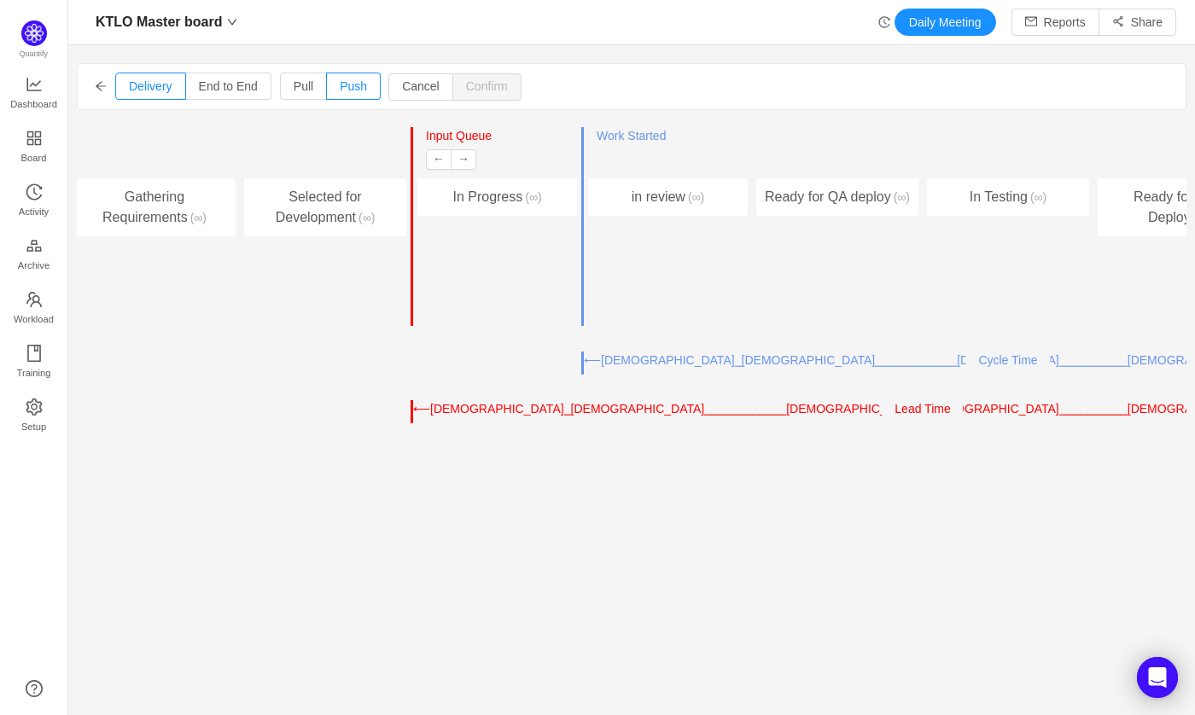
scroll to position [0, 191]
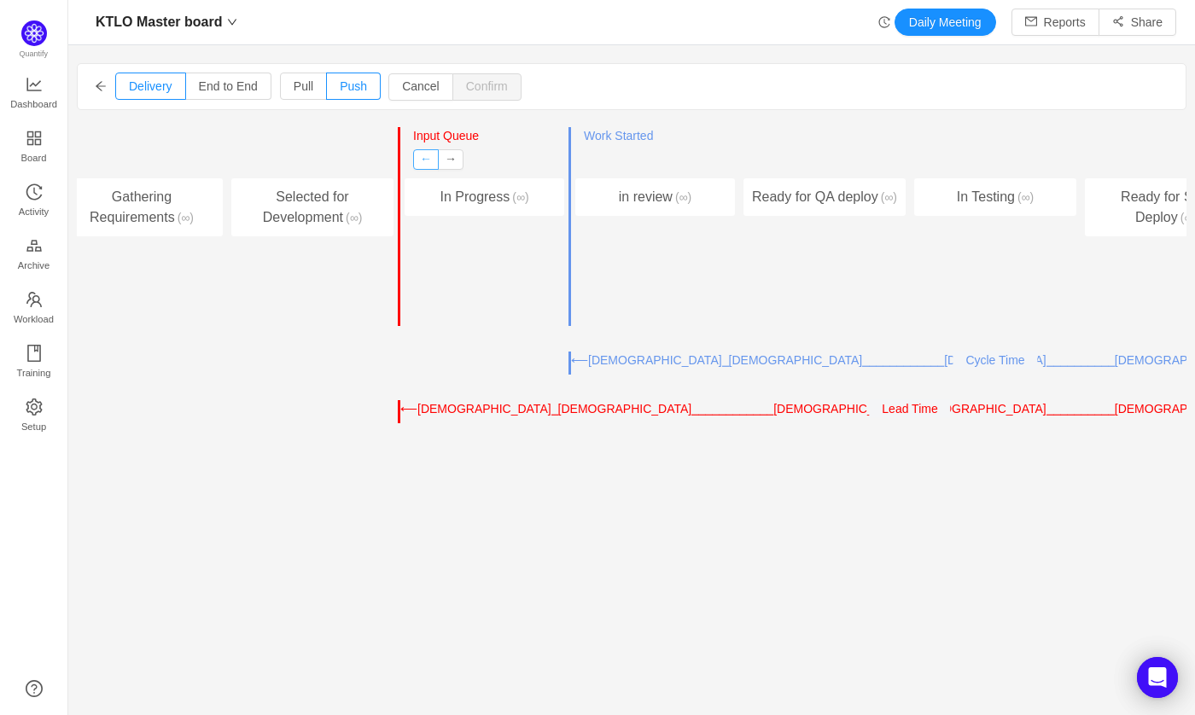
click at [425, 158] on button "←" at bounding box center [426, 159] width 26 height 20
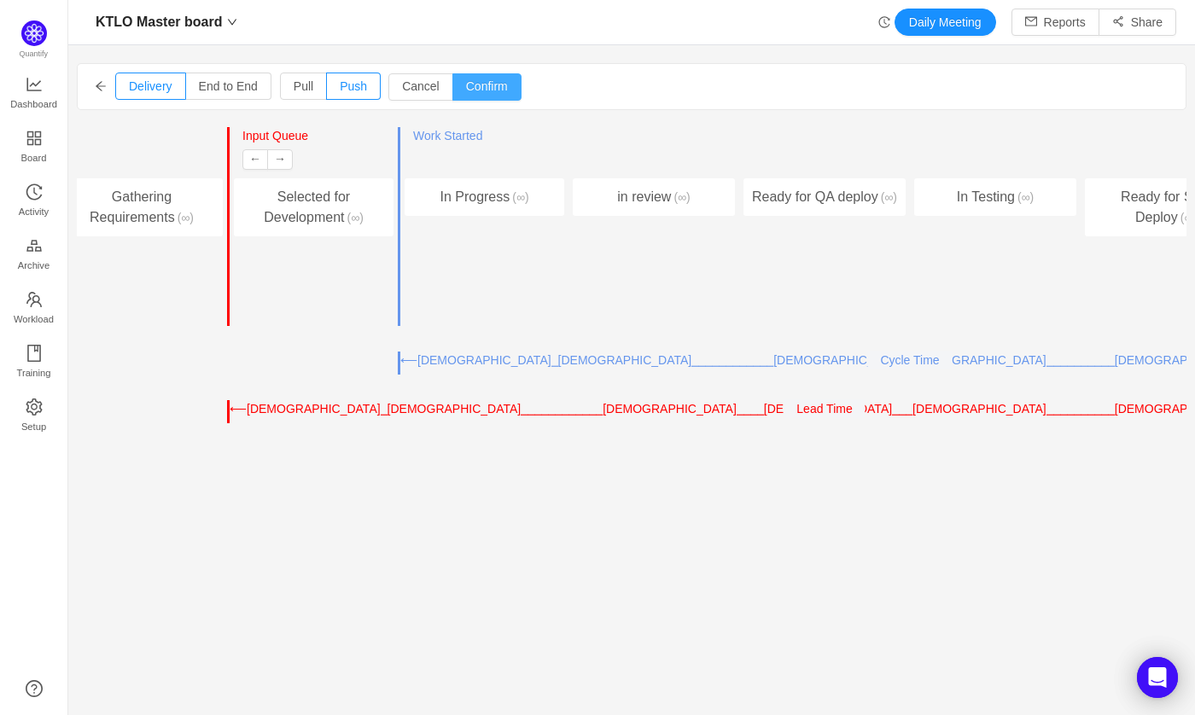
click at [491, 77] on button "Confirm" at bounding box center [486, 86] width 69 height 27
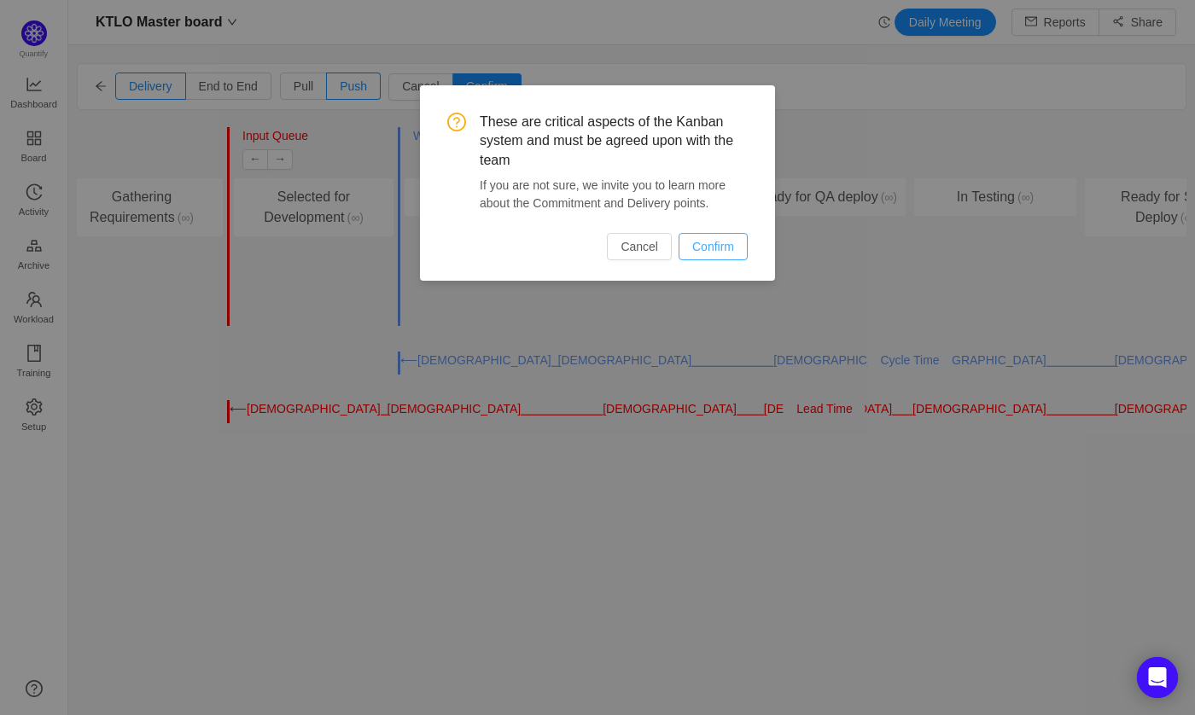
click at [715, 244] on button "Confirm" at bounding box center [713, 246] width 69 height 27
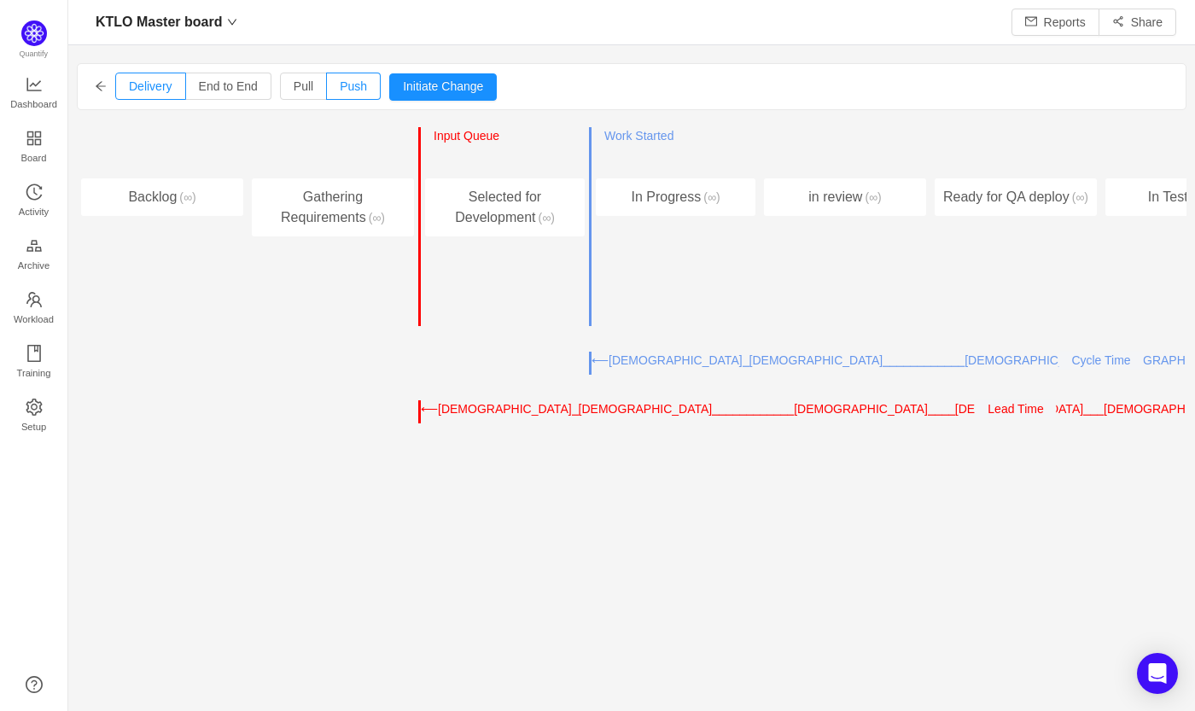
scroll to position [694, 1101]
click at [313, 74] on label "Pull" at bounding box center [303, 86] width 47 height 27
click at [294, 90] on input "Pull" at bounding box center [294, 90] width 0 height 0
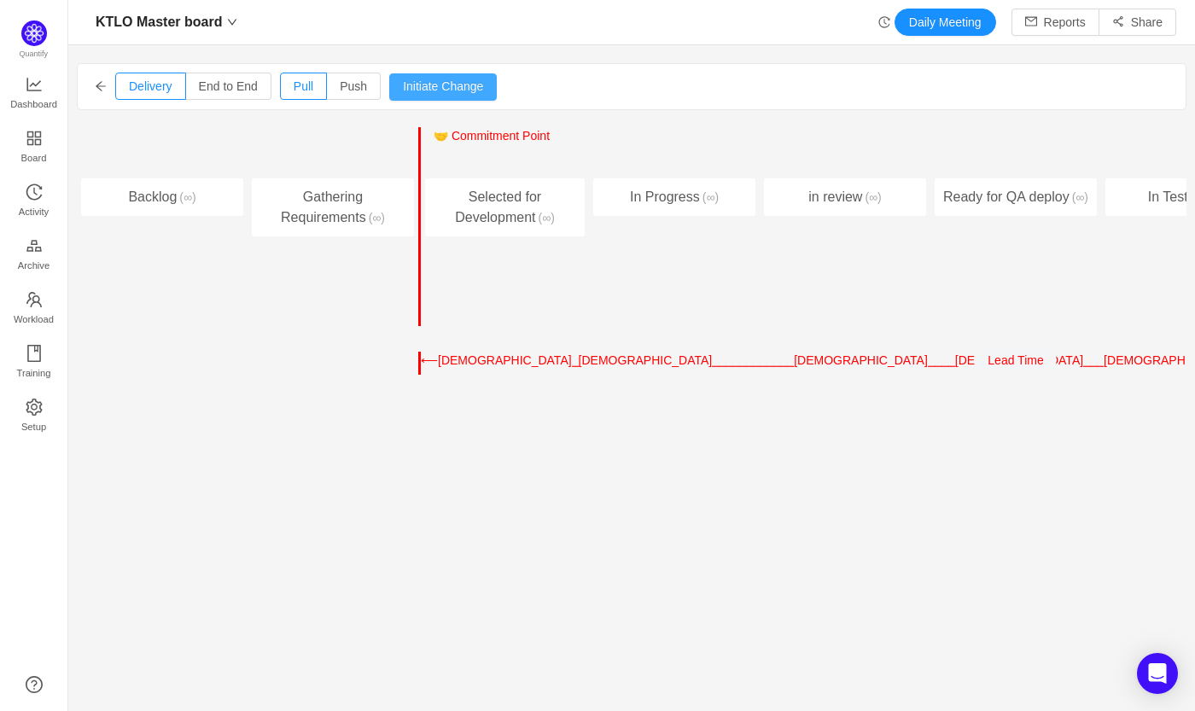
click at [436, 85] on button "Initiate Change" at bounding box center [443, 86] width 108 height 27
click at [468, 152] on button "→" at bounding box center [471, 159] width 26 height 20
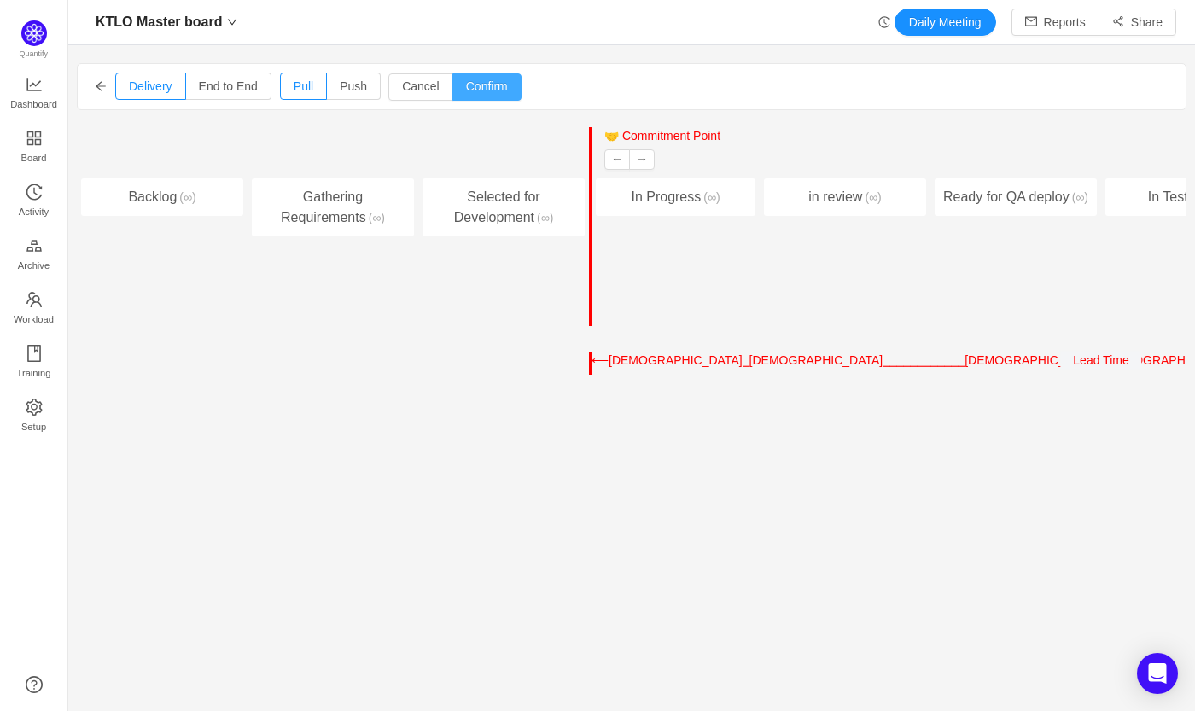
click at [490, 91] on button "Confirm" at bounding box center [486, 86] width 69 height 27
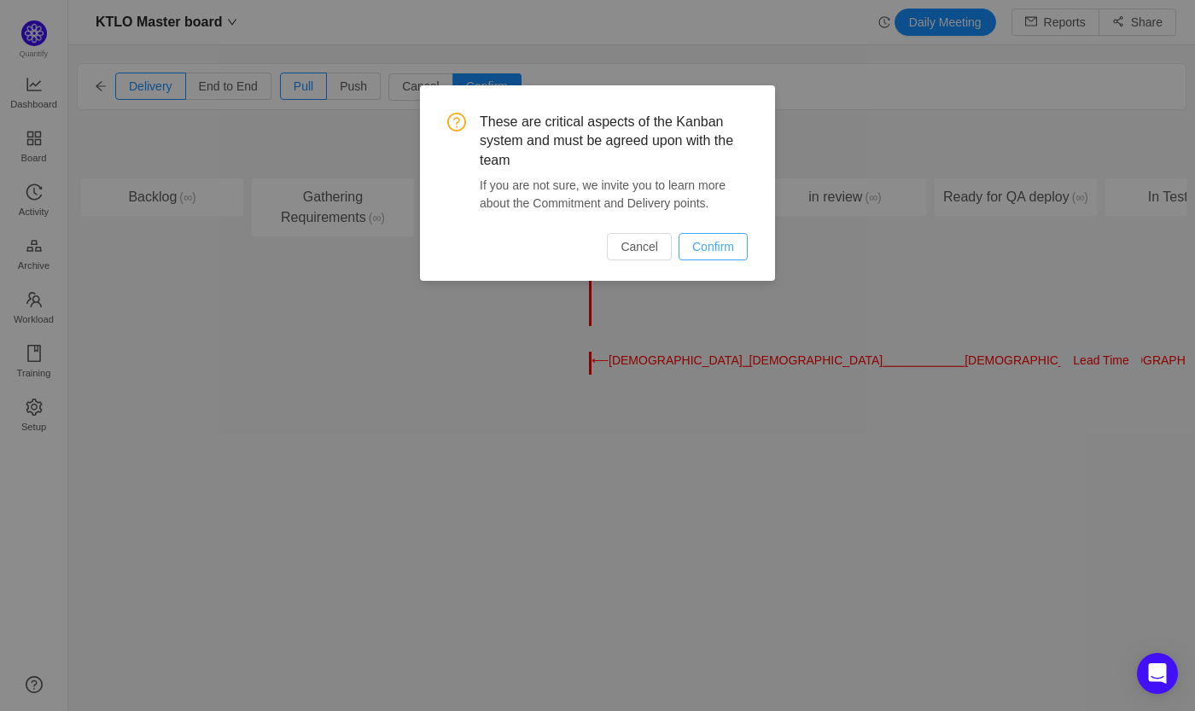
click at [723, 252] on button "Confirm" at bounding box center [713, 246] width 69 height 27
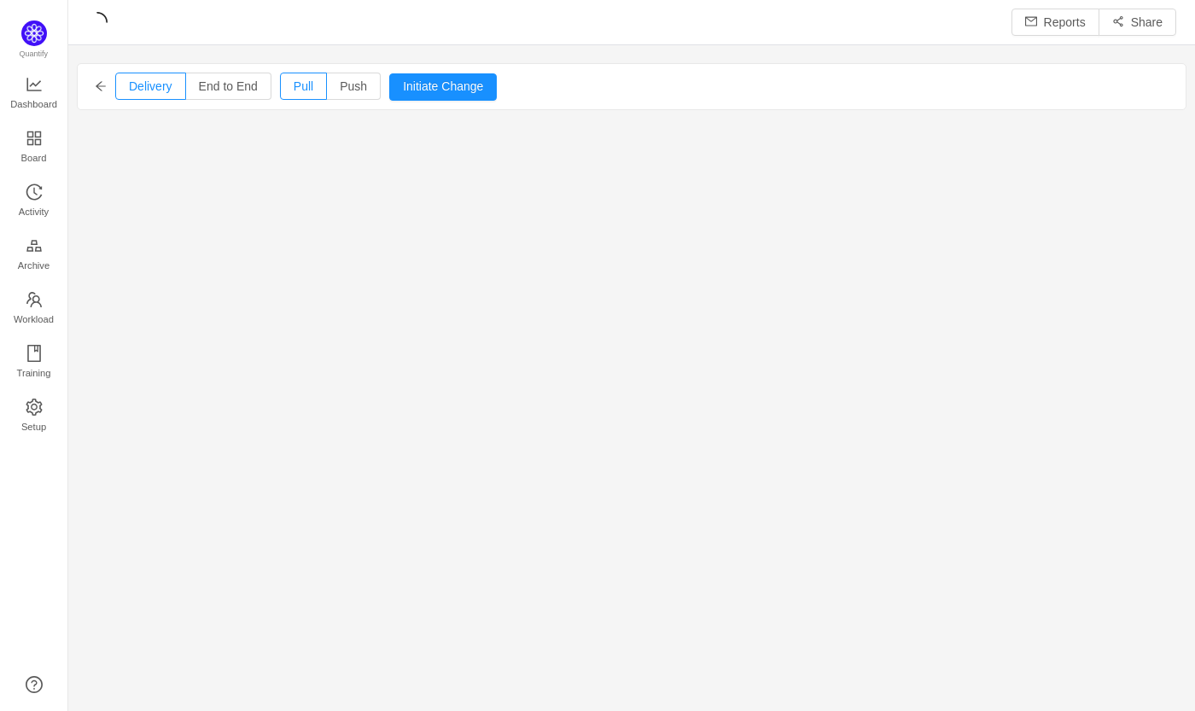
click at [563, 382] on body "Reports [DEMOGRAPHIC_DATA] End to End [GEOGRAPHIC_DATA][DEMOGRAPHIC_DATA][GEOGR…" at bounding box center [597, 355] width 1195 height 711
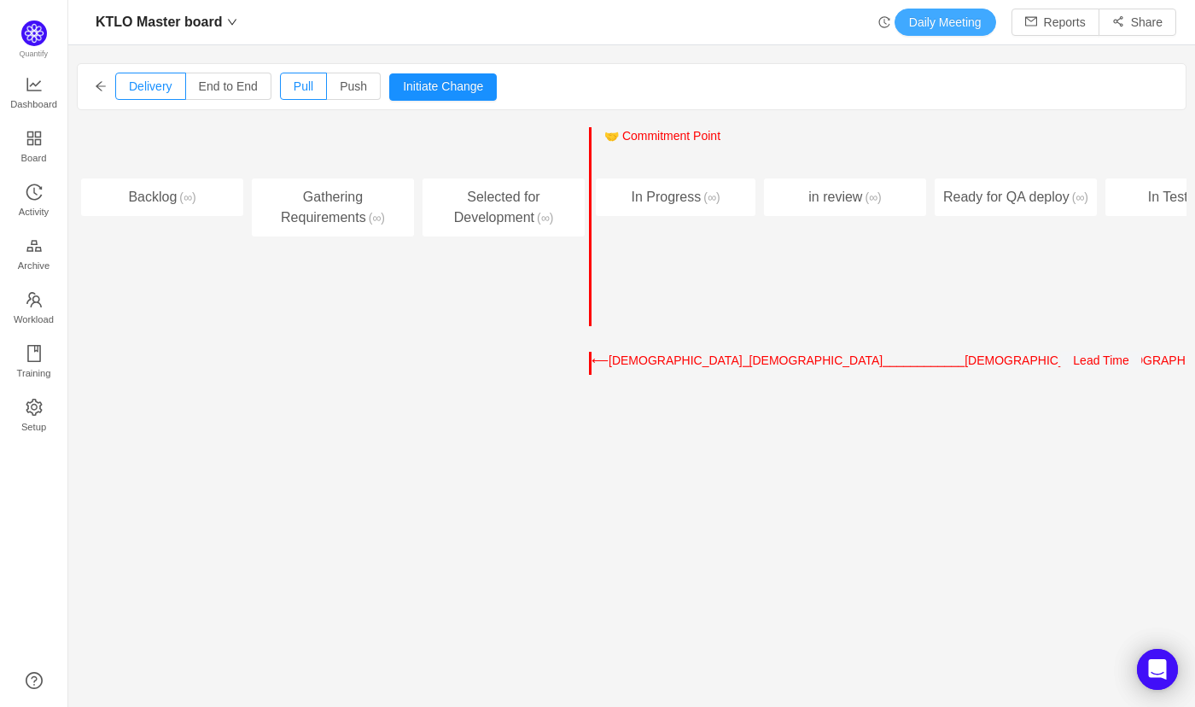
click at [930, 20] on button "Daily Meeting" at bounding box center [946, 22] width 102 height 27
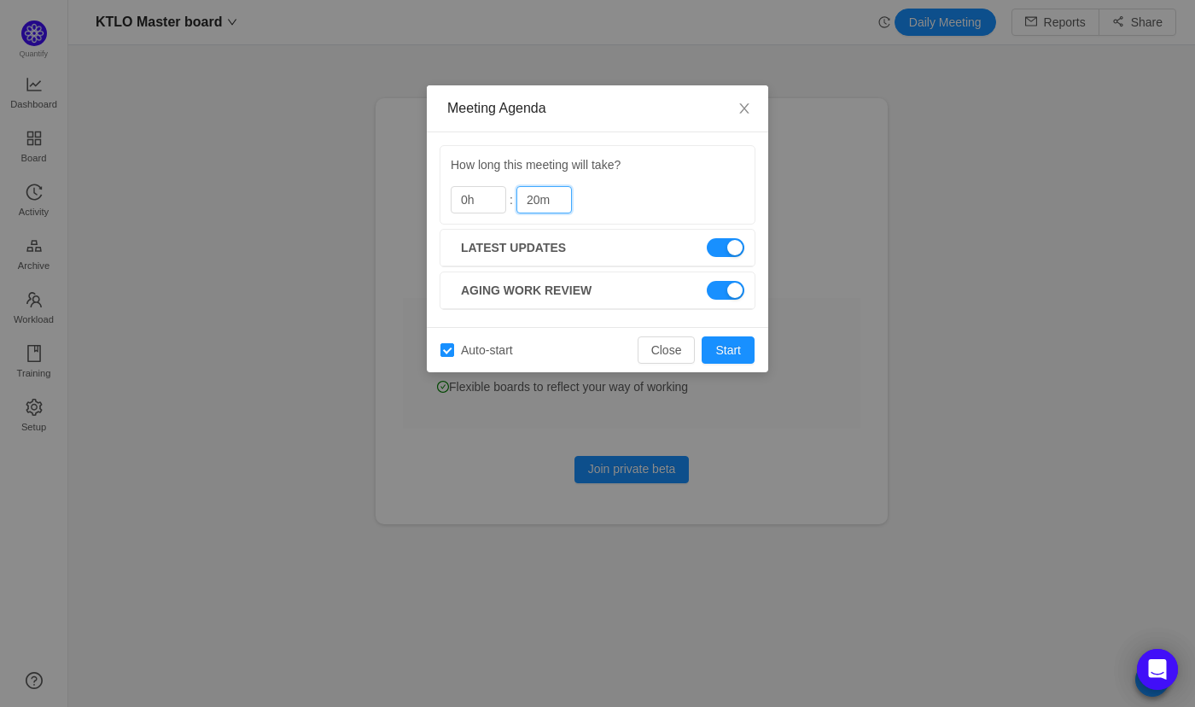
drag, startPoint x: 537, startPoint y: 194, endPoint x: 513, endPoint y: 196, distance: 24.0
click at [513, 196] on div "How long this meeting will take? 0h : 20m" at bounding box center [598, 184] width 294 height 57
type input "15m"
click at [734, 353] on button "Start" at bounding box center [728, 349] width 53 height 27
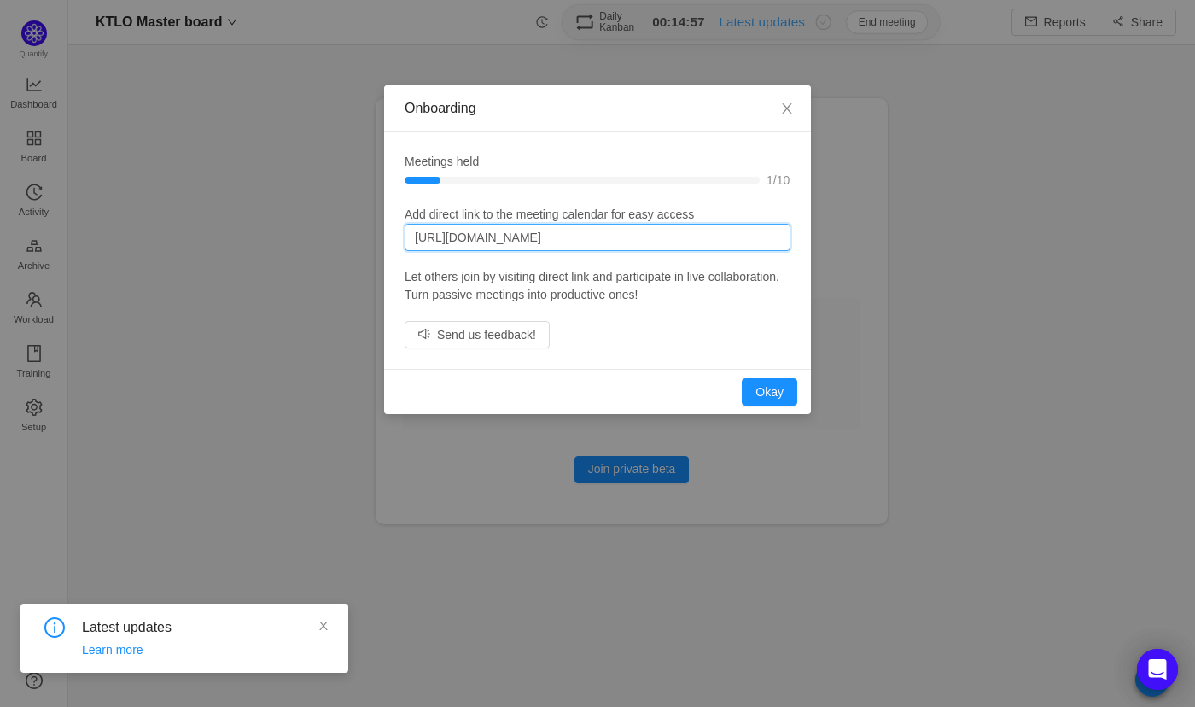
click at [676, 237] on input "https://sertifi.atlassian.net/plugins/servlet/ac/quantify/kanban?ac.board_id=27…" at bounding box center [598, 237] width 386 height 27
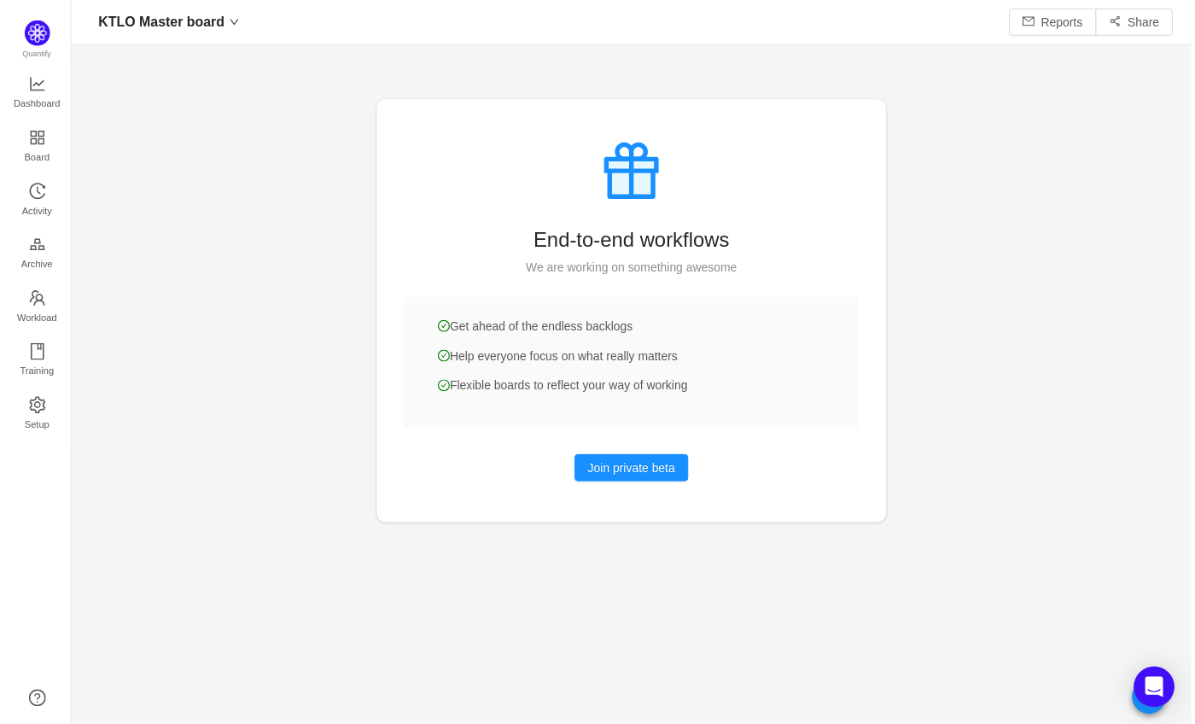
scroll to position [707, 1101]
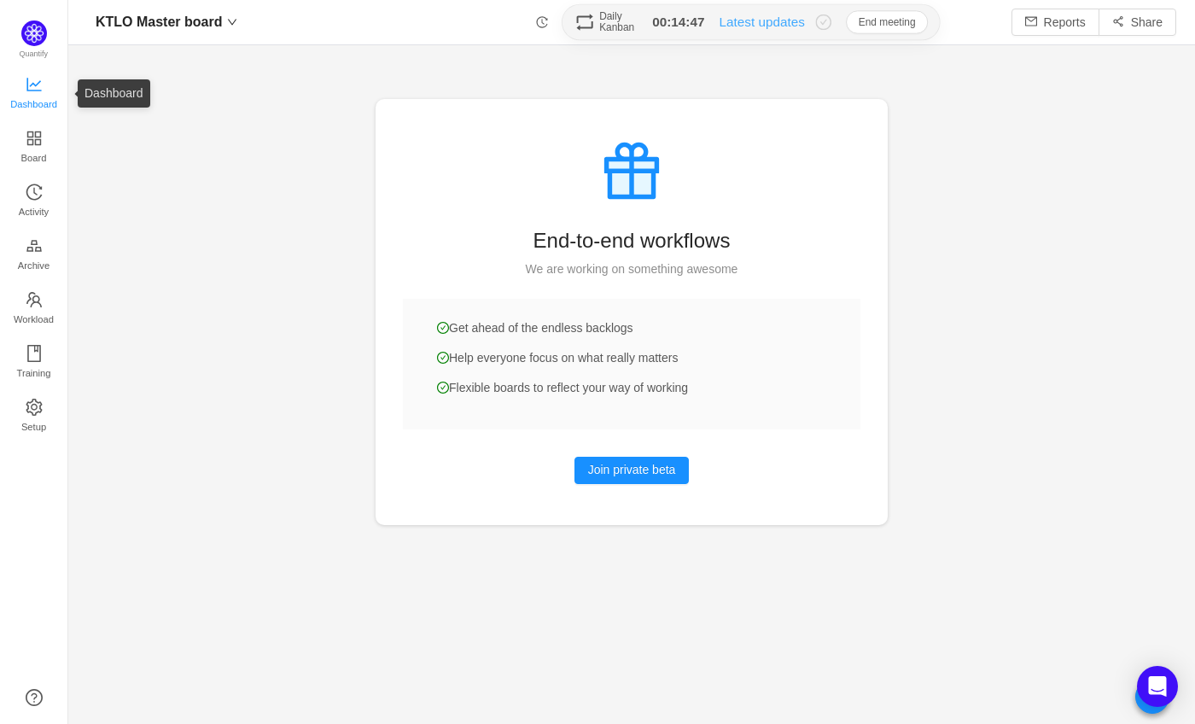
click at [38, 95] on span "Dashboard" at bounding box center [33, 104] width 47 height 34
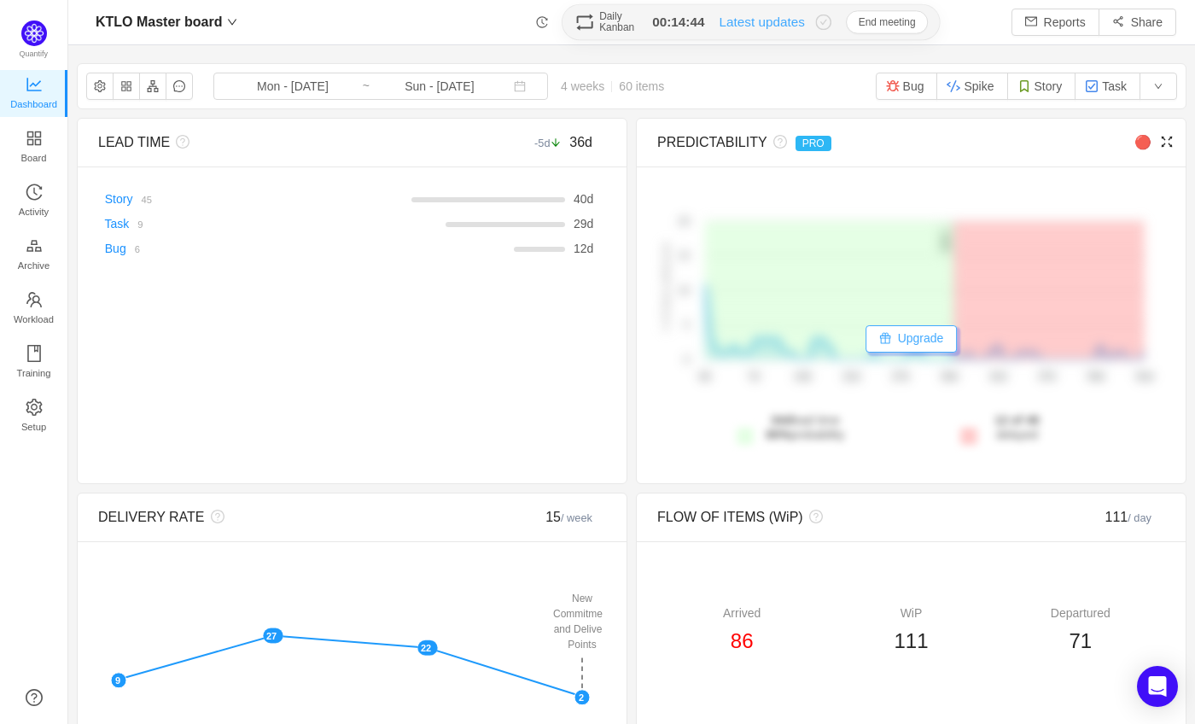
click at [906, 337] on button "Upgrade" at bounding box center [912, 338] width 92 height 27
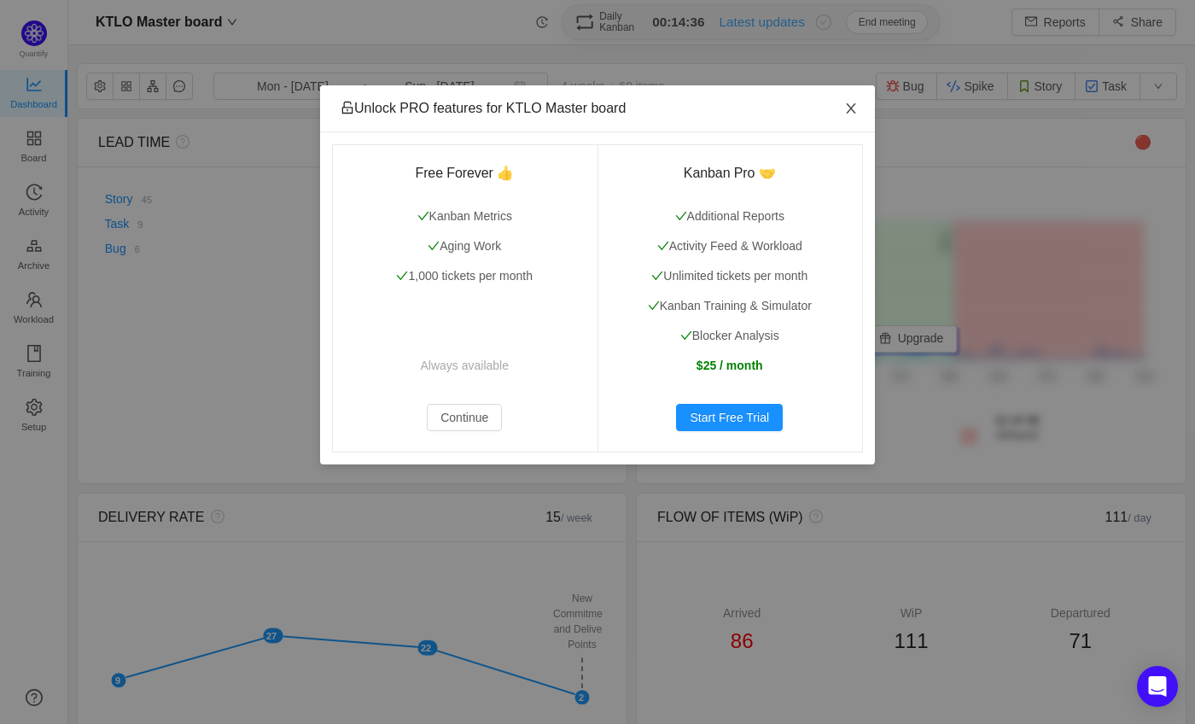
click at [853, 106] on icon "icon: close" at bounding box center [850, 108] width 9 height 10
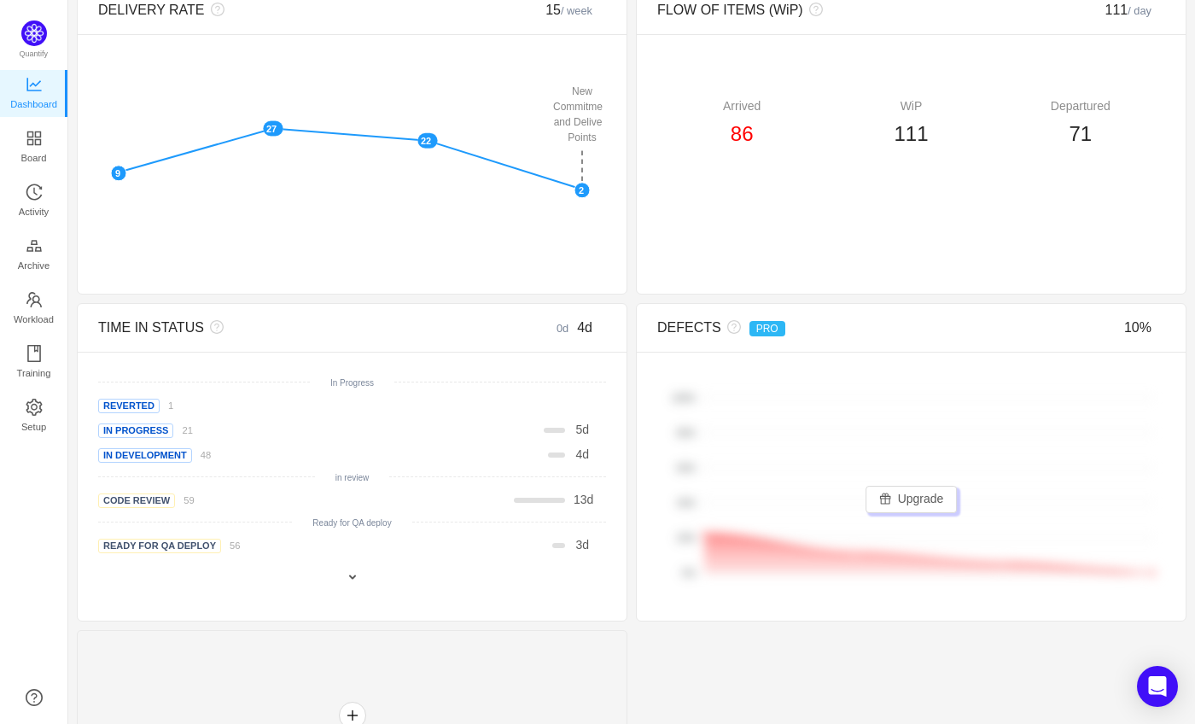
scroll to position [529, 0]
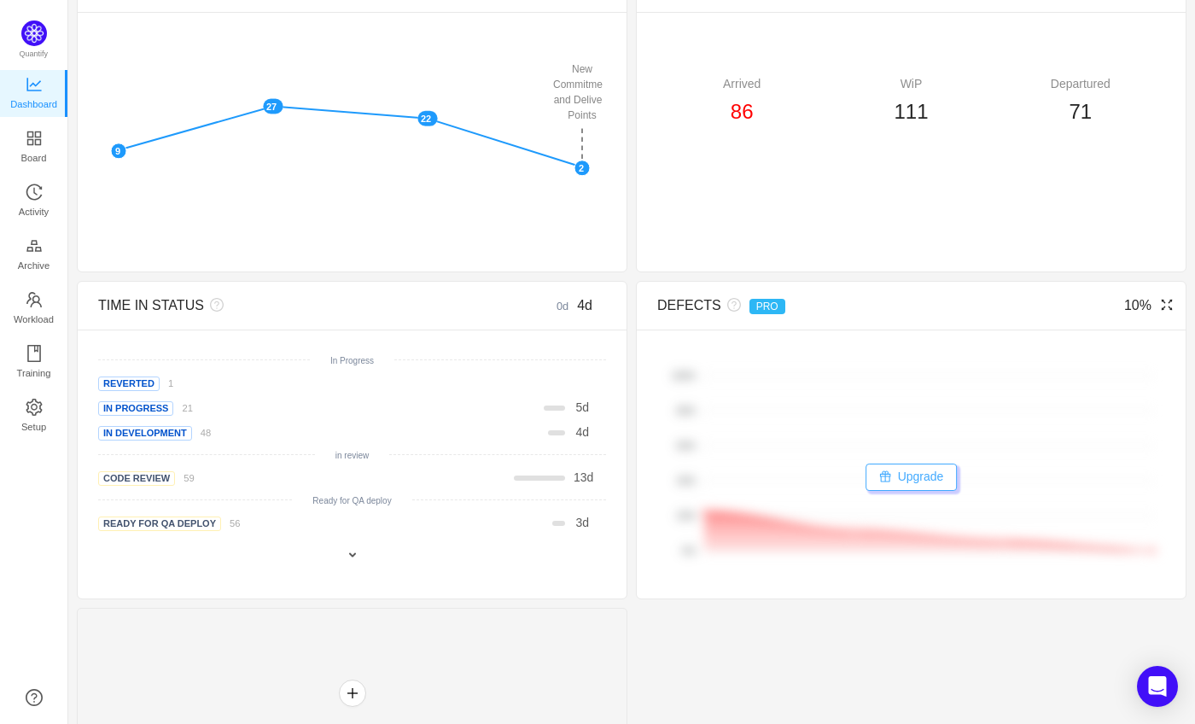
click at [904, 476] on button "Upgrade" at bounding box center [912, 476] width 92 height 27
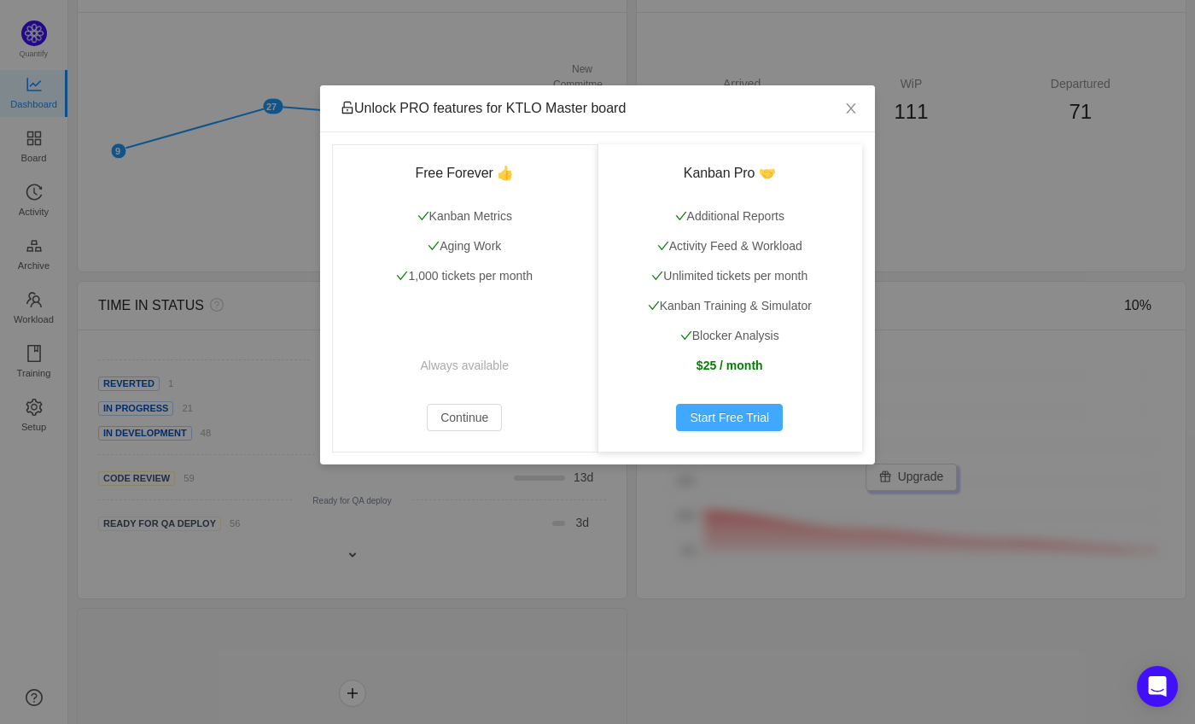
click at [748, 419] on button "Start Free Trial" at bounding box center [729, 417] width 107 height 27
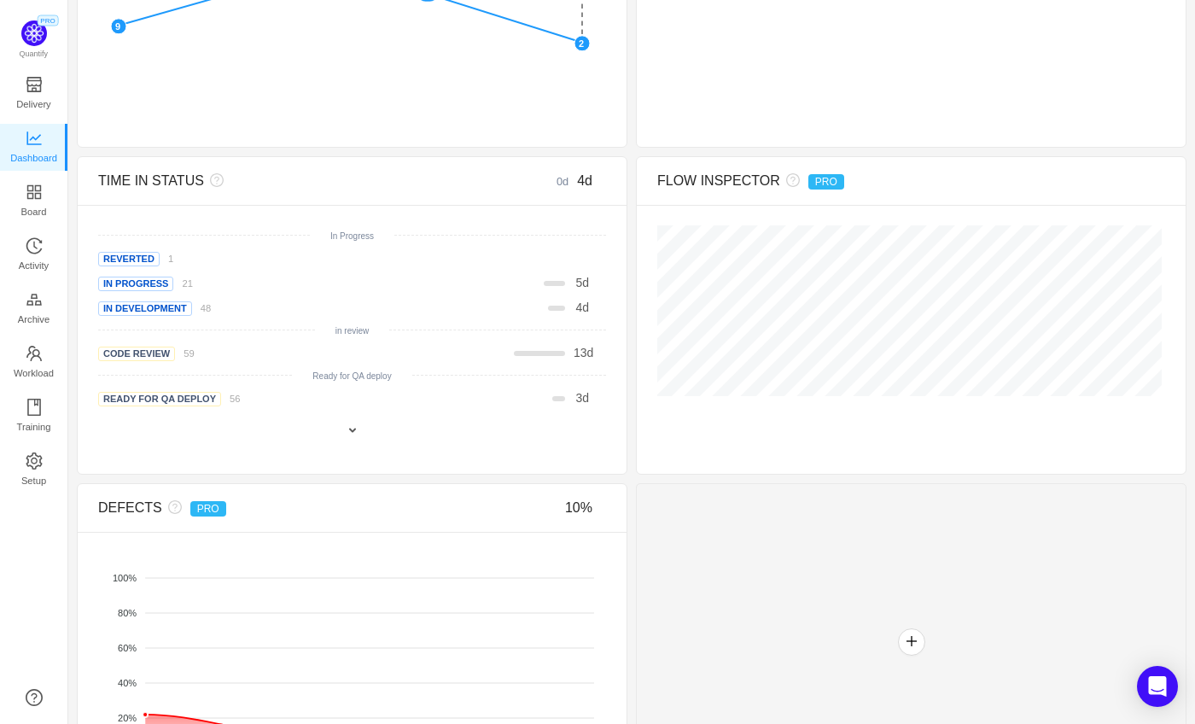
scroll to position [785, 0]
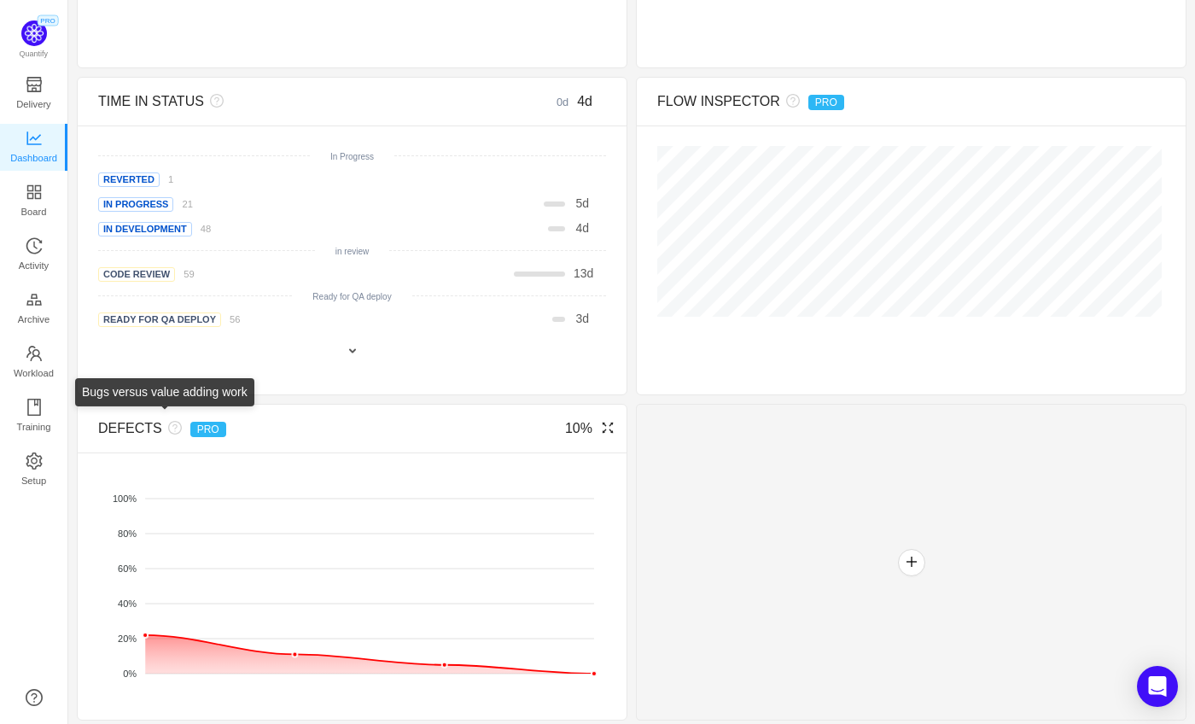
click at [171, 426] on icon "icon: question-circle" at bounding box center [175, 428] width 14 height 14
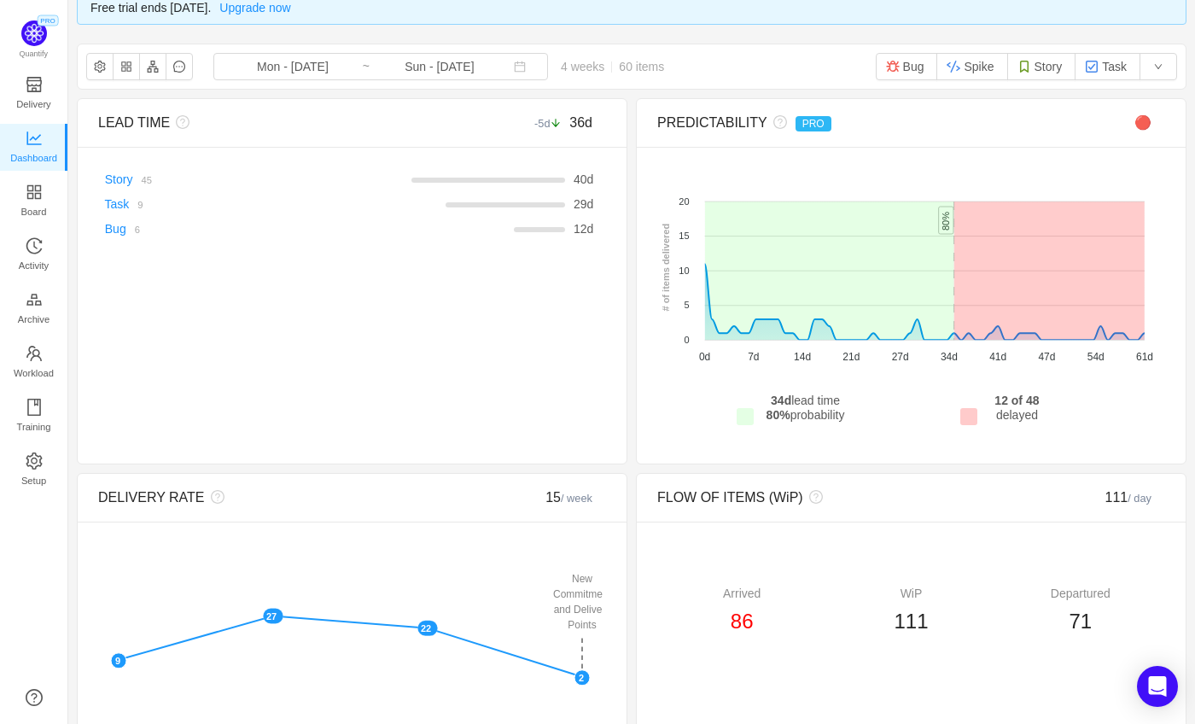
scroll to position [0, 0]
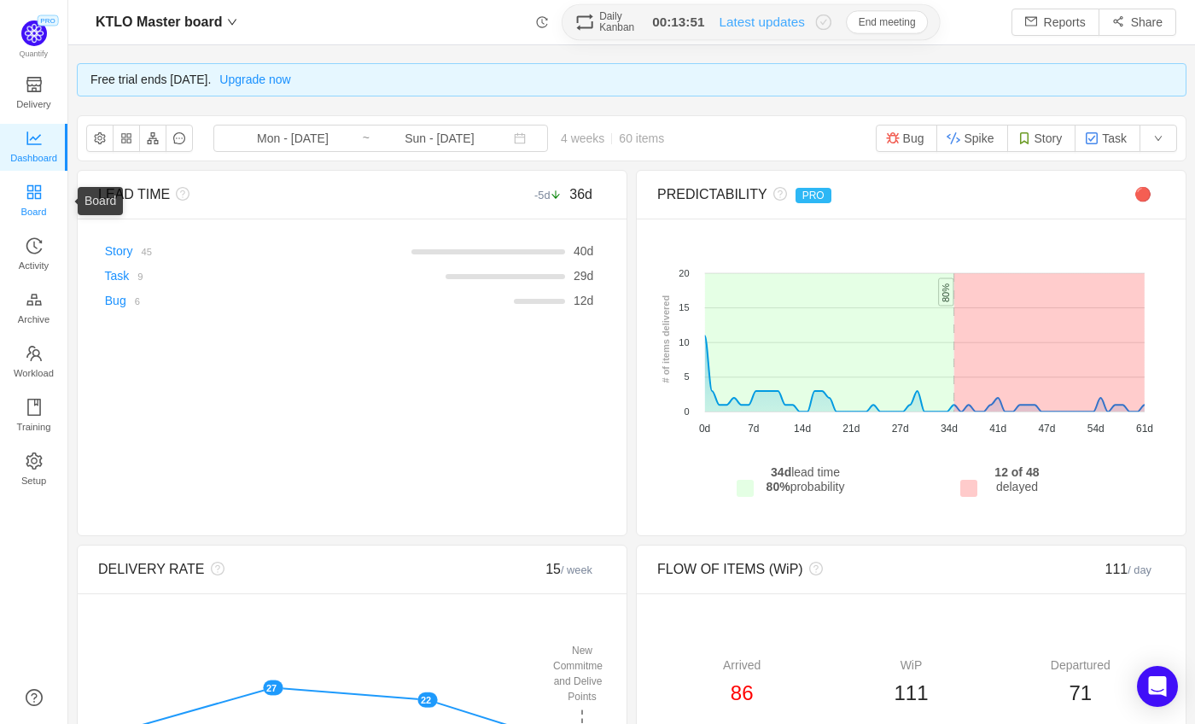
click at [38, 195] on span "Board" at bounding box center [34, 212] width 26 height 34
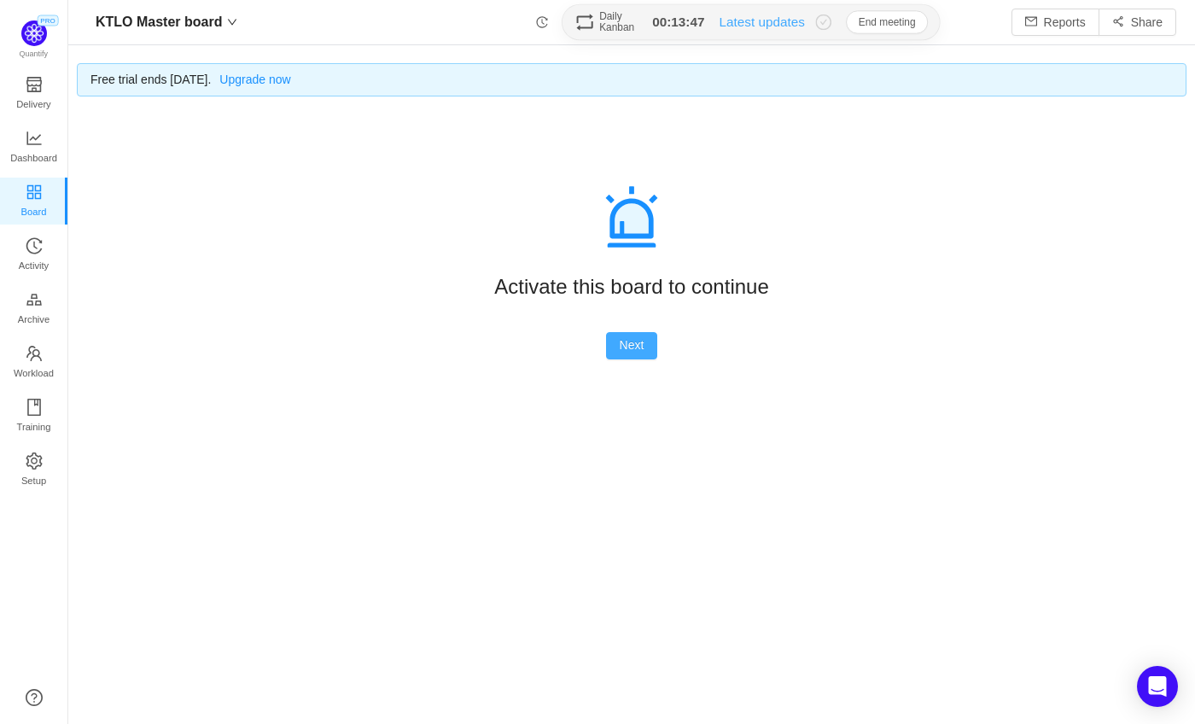
click at [621, 349] on button "Next" at bounding box center [632, 345] width 52 height 27
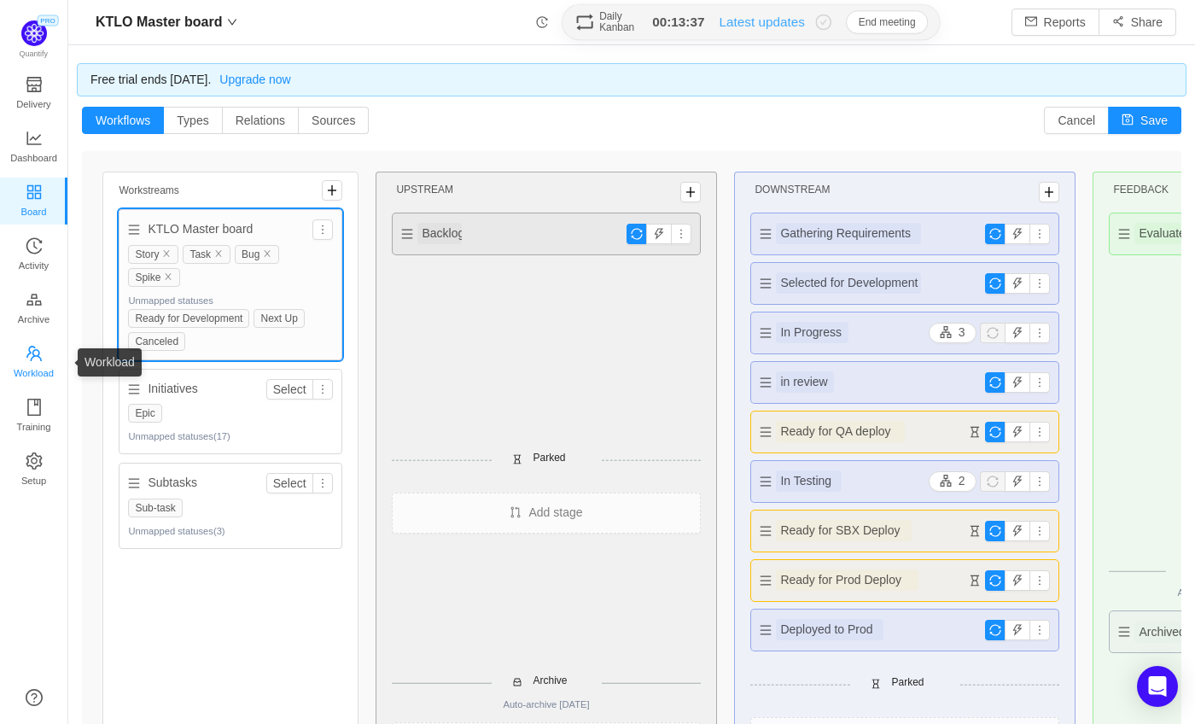
click at [31, 359] on span "Workload" at bounding box center [34, 373] width 40 height 34
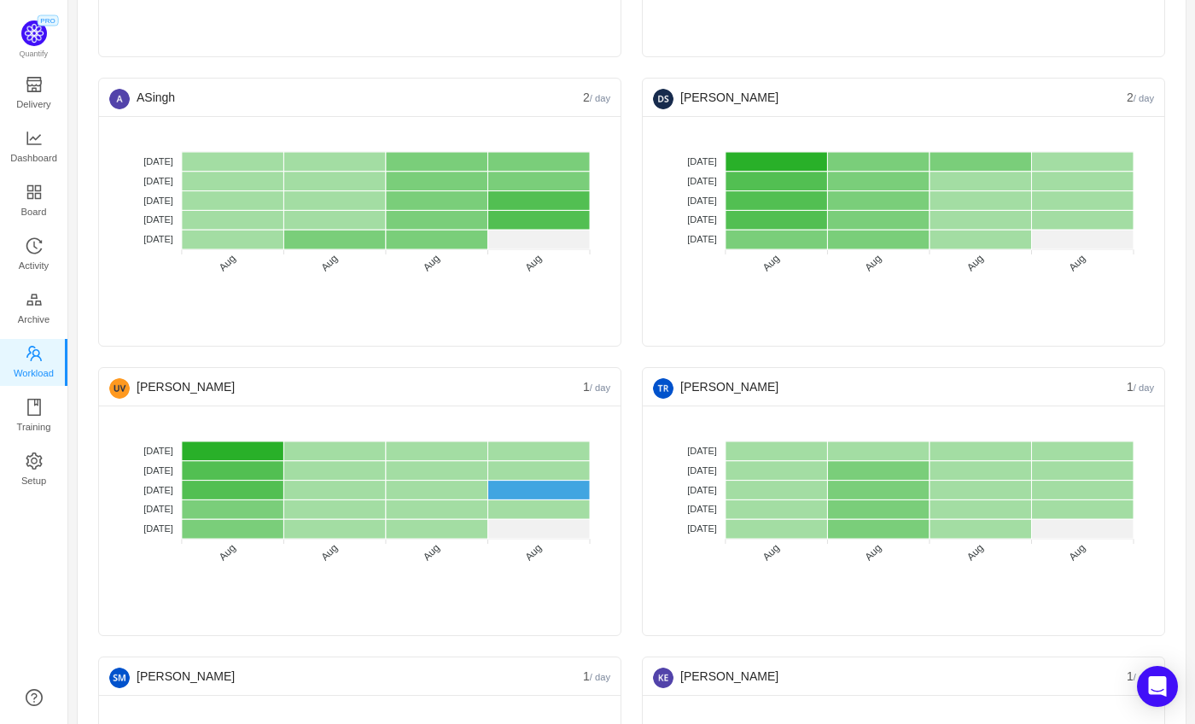
scroll to position [2142, 0]
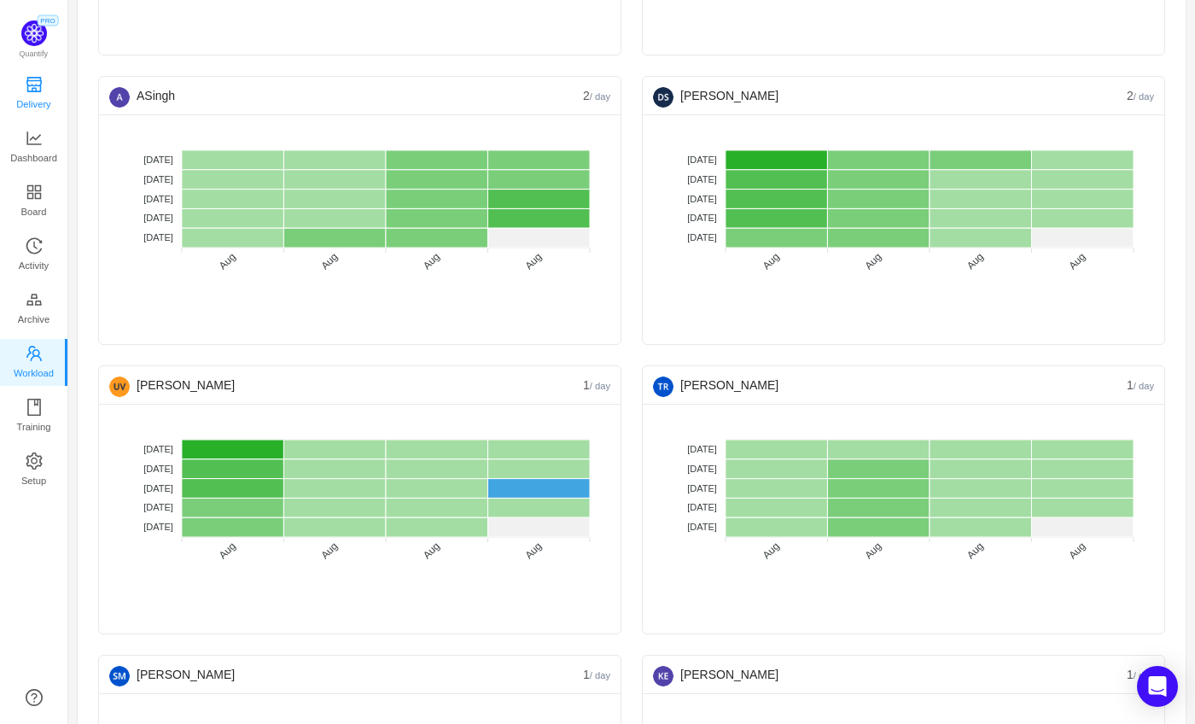
click at [36, 98] on span "Delivery" at bounding box center [33, 104] width 34 height 34
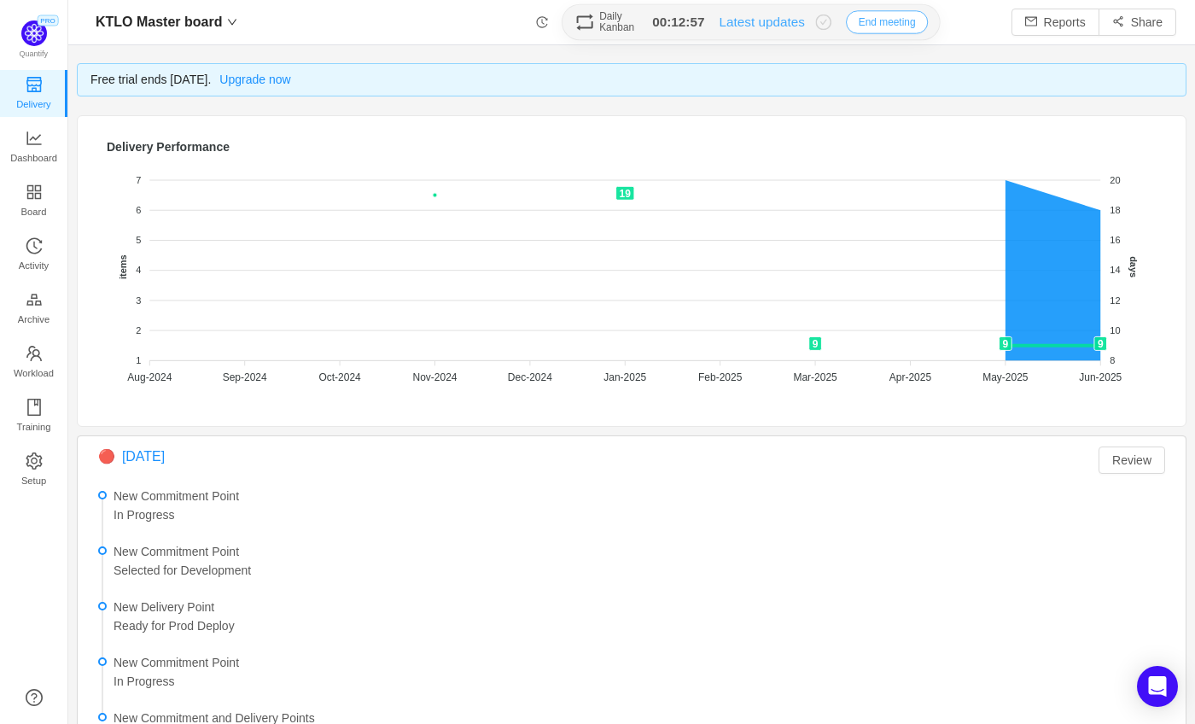
click at [859, 22] on button "End meeting" at bounding box center [887, 21] width 82 height 23
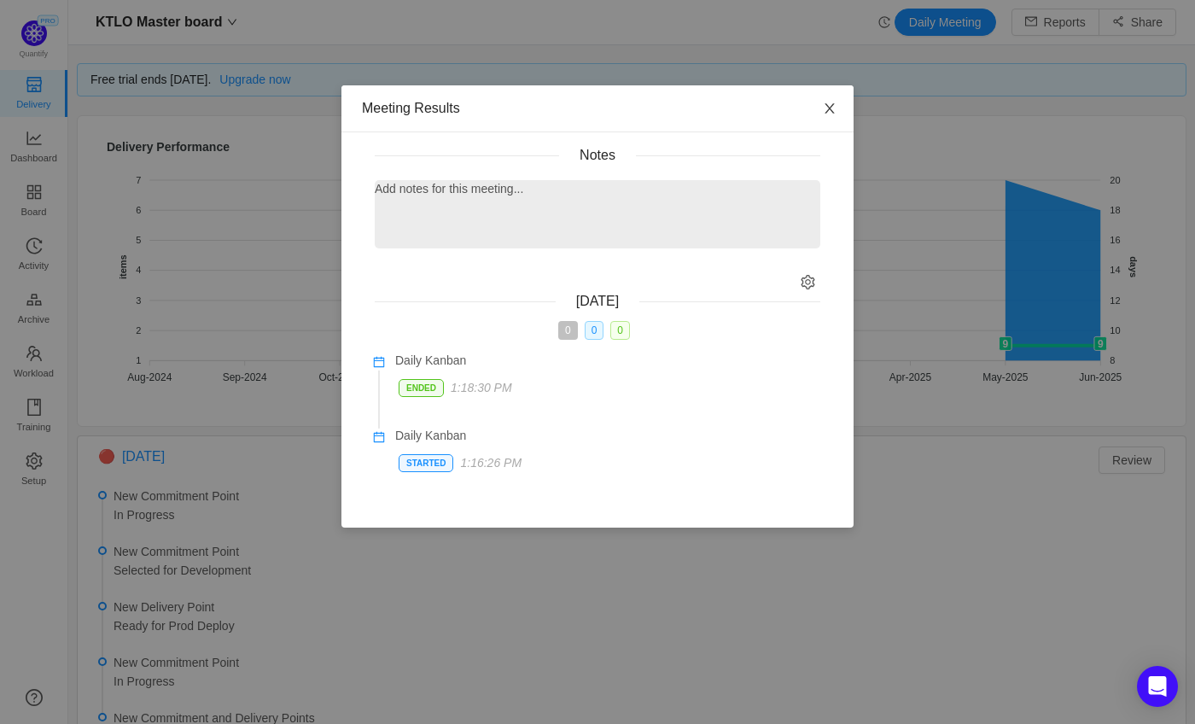
click at [836, 108] on icon "icon: close" at bounding box center [830, 109] width 14 height 14
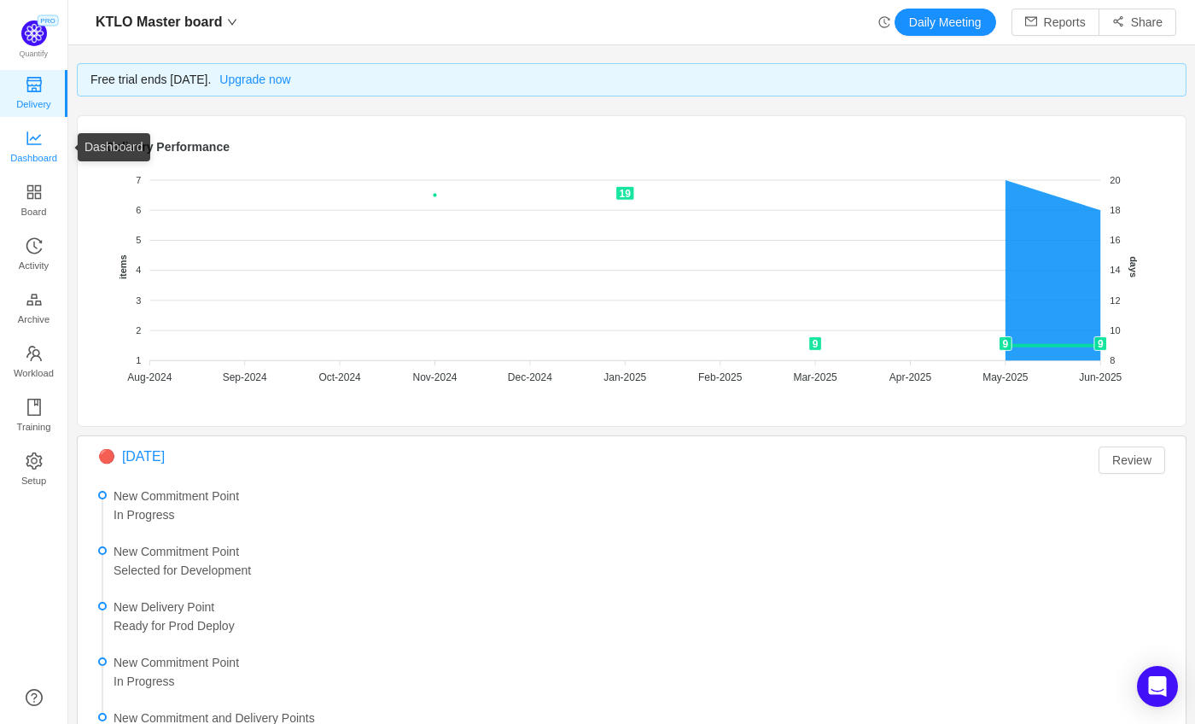
click at [41, 150] on span "Dashboard" at bounding box center [33, 158] width 47 height 34
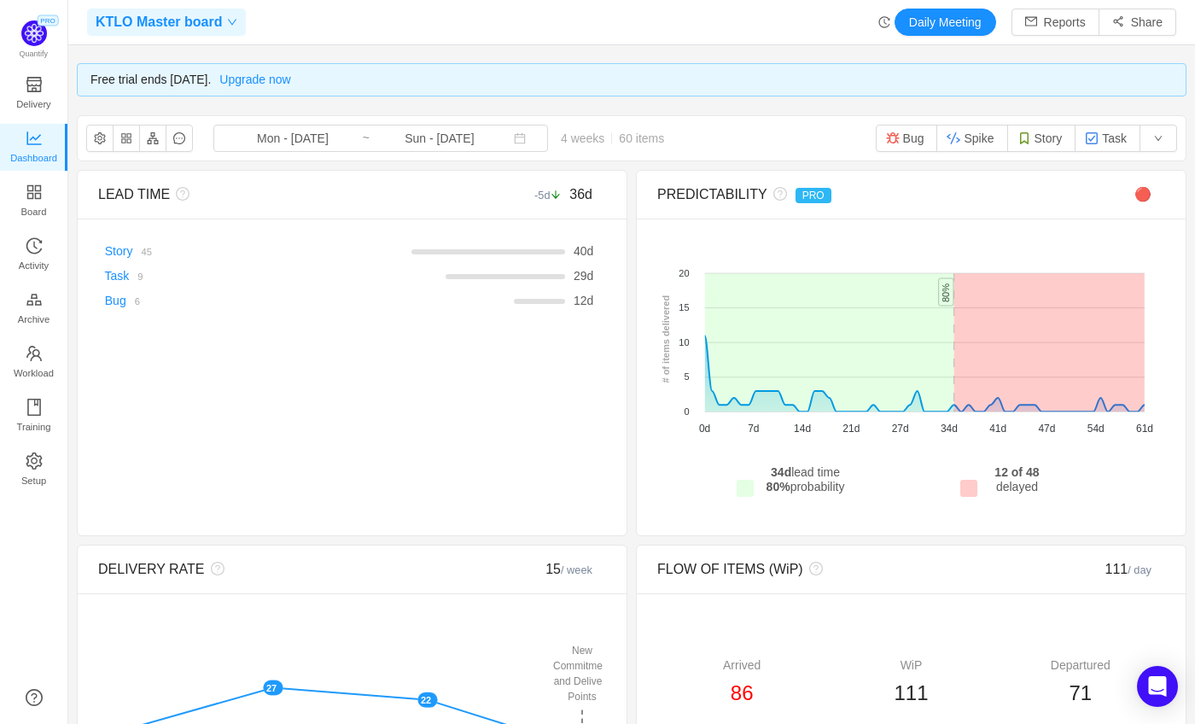
click at [224, 19] on span at bounding box center [229, 22] width 15 height 10
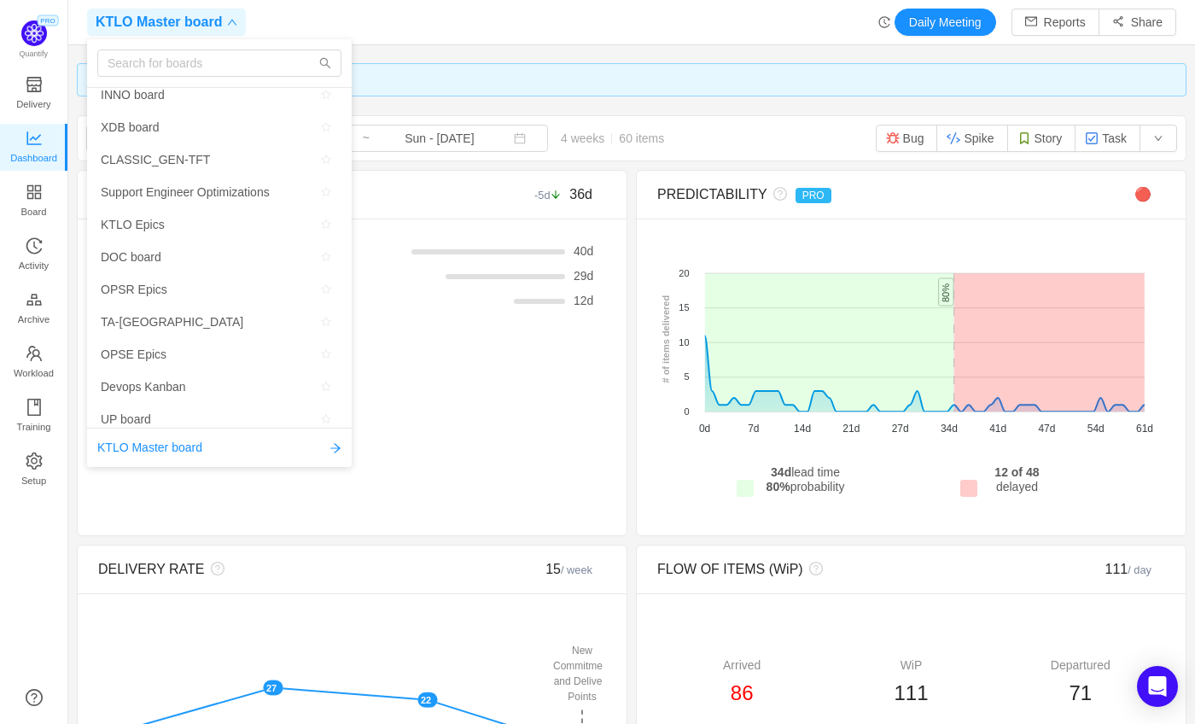
scroll to position [664, 0]
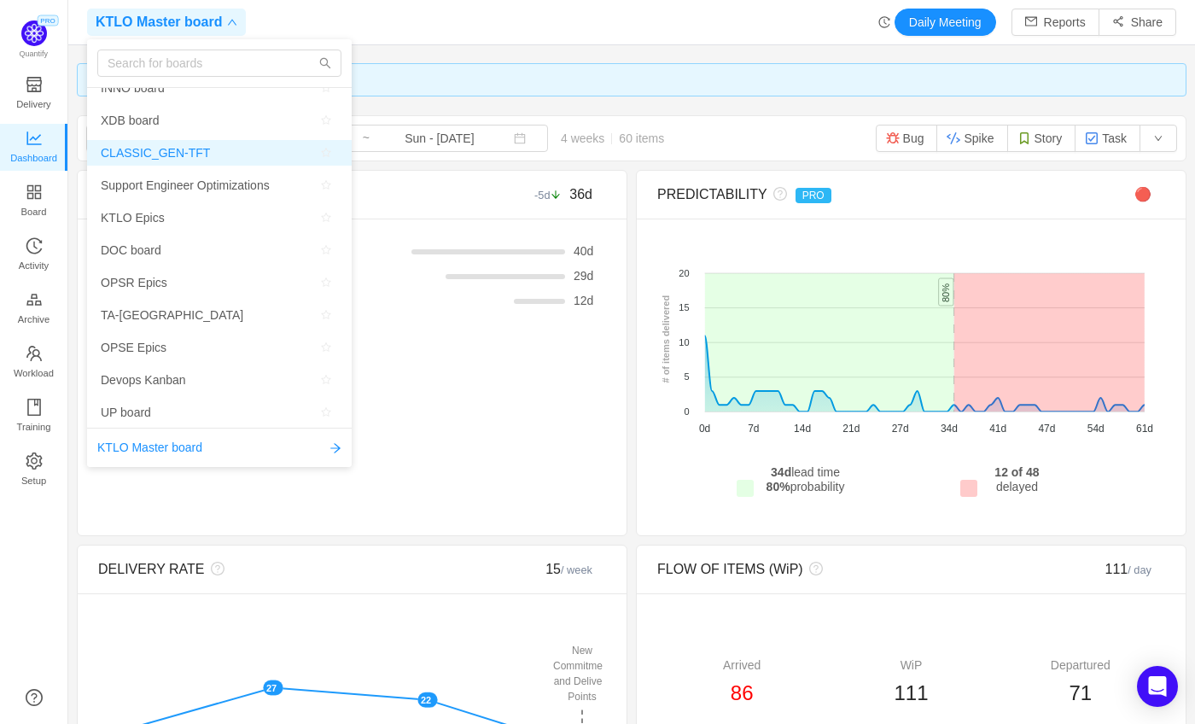
click at [188, 154] on span "CLASSIC_GEN-TFT" at bounding box center [155, 153] width 109 height 26
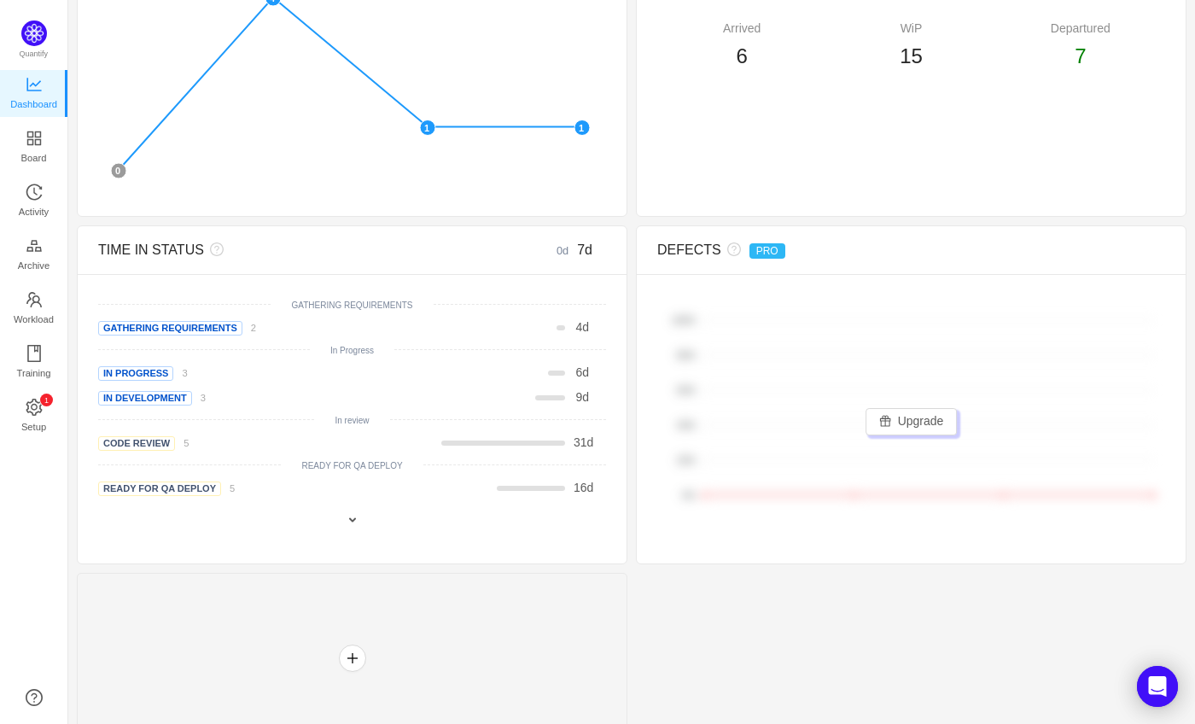
scroll to position [584, 0]
click at [351, 514] on span at bounding box center [353, 521] width 14 height 14
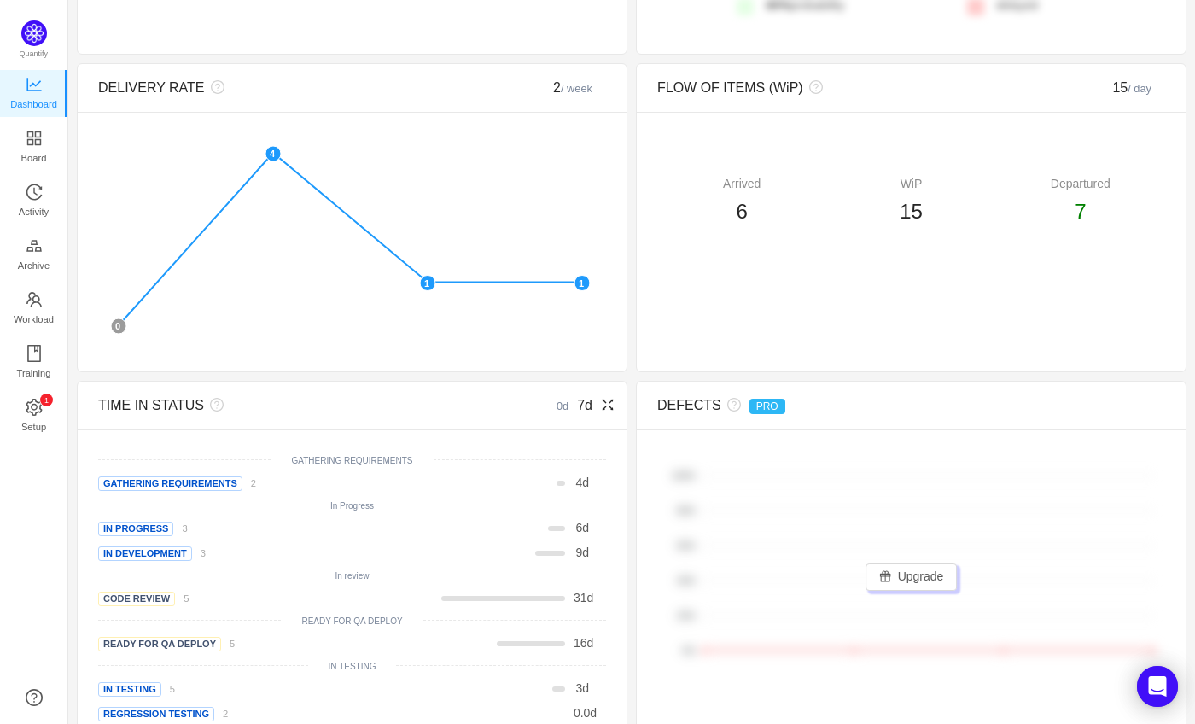
scroll to position [0, 0]
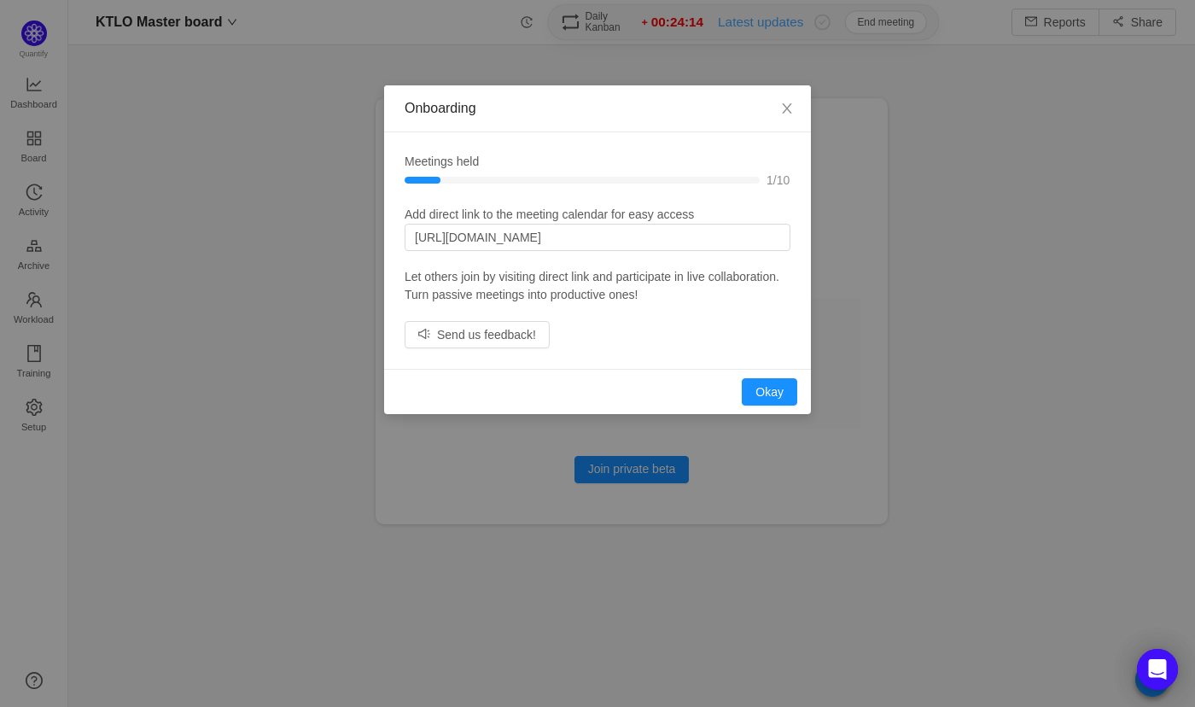
scroll to position [690, 1101]
